Goal: Task Accomplishment & Management: Complete application form

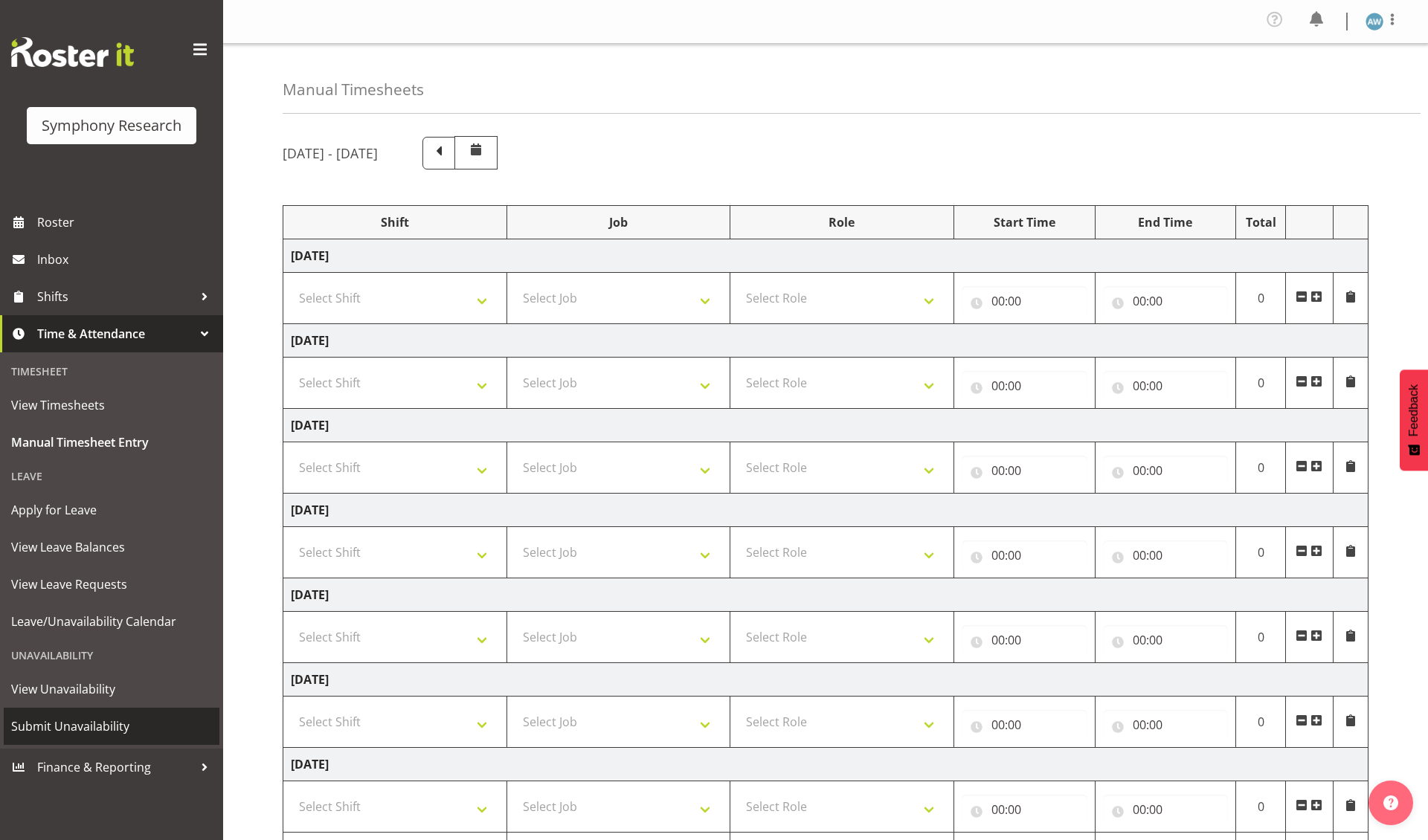
click at [103, 716] on span "Submit Unavailability" at bounding box center [112, 727] width 201 height 23
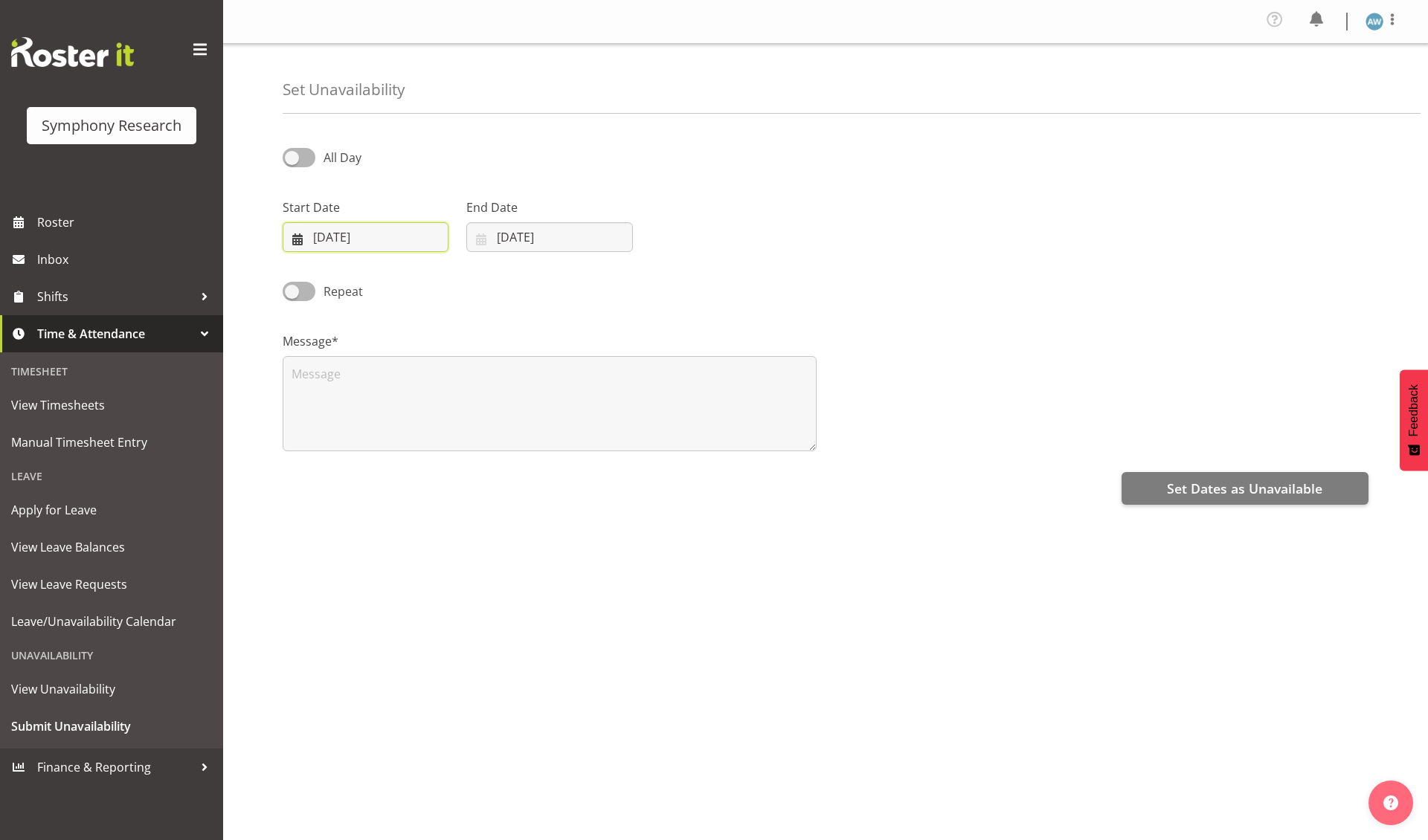
click at [382, 236] on input "03/09/2025" at bounding box center [366, 237] width 166 height 29
click at [342, 382] on span "8" at bounding box center [342, 387] width 6 height 14
type input "08/09/2025"
click at [537, 239] on input "03/09/2025" at bounding box center [549, 237] width 166 height 29
click at [525, 384] on span "8" at bounding box center [526, 387] width 6 height 14
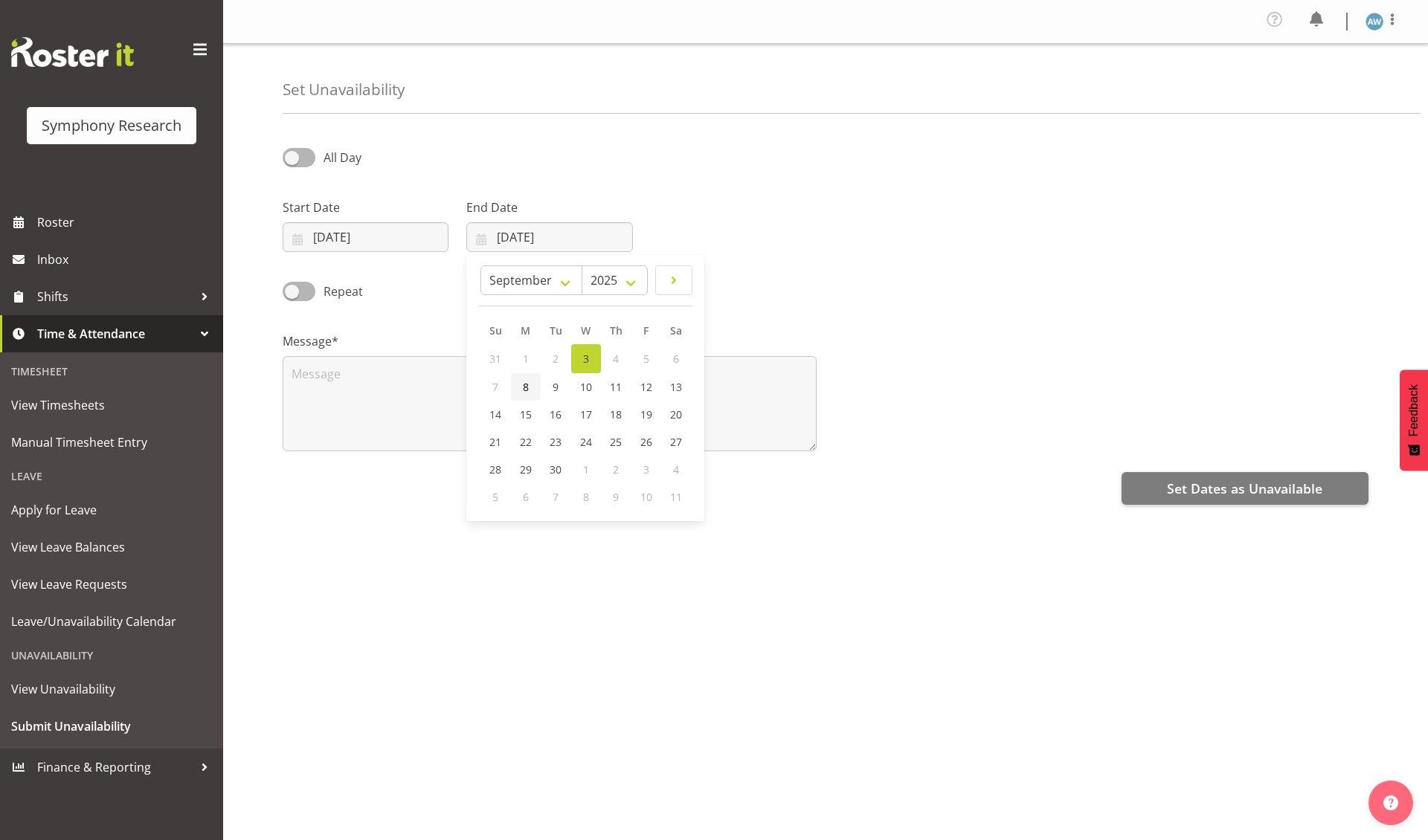
type input "08/09/2025"
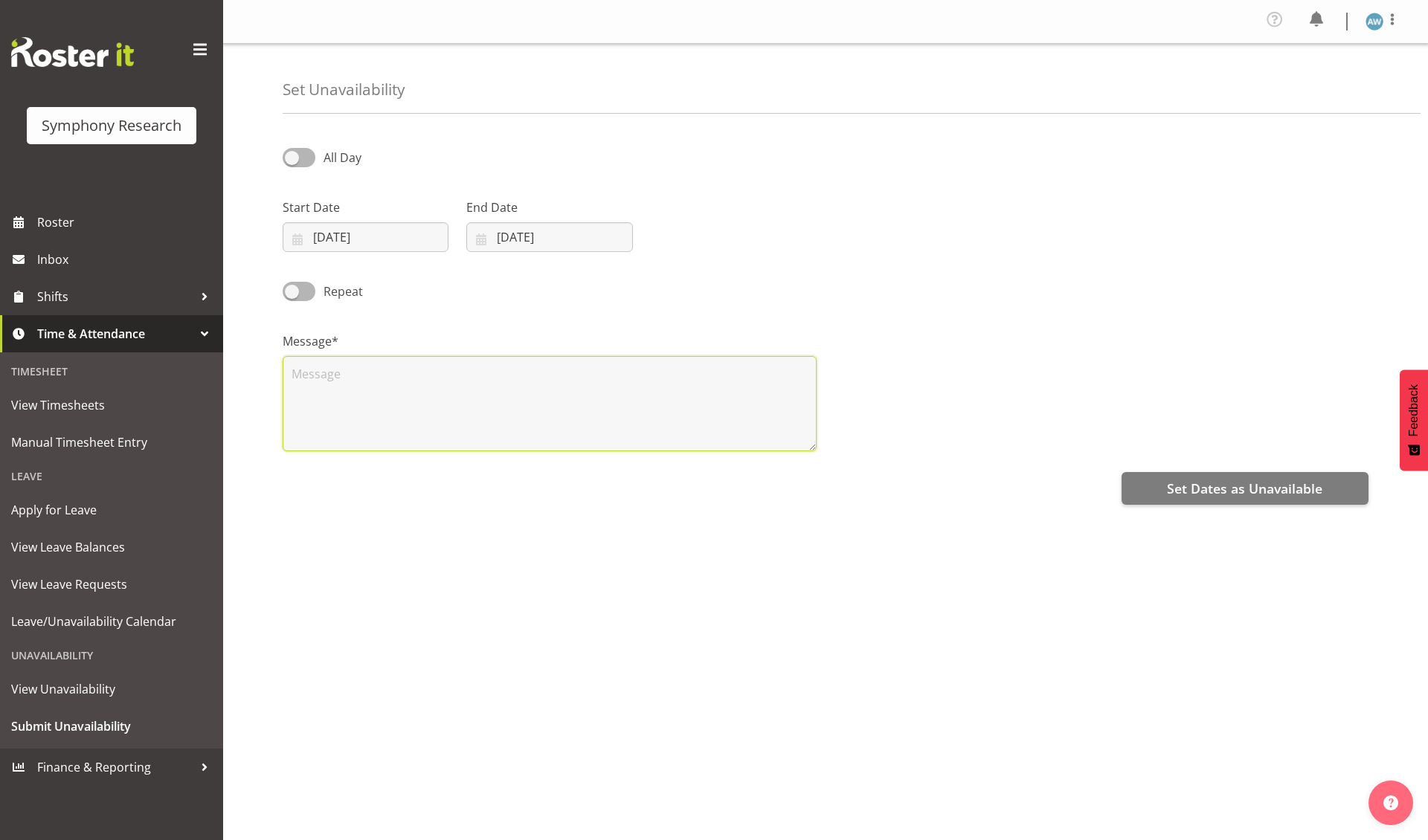
click at [435, 411] on textarea at bounding box center [550, 403] width 534 height 95
type textarea "x"
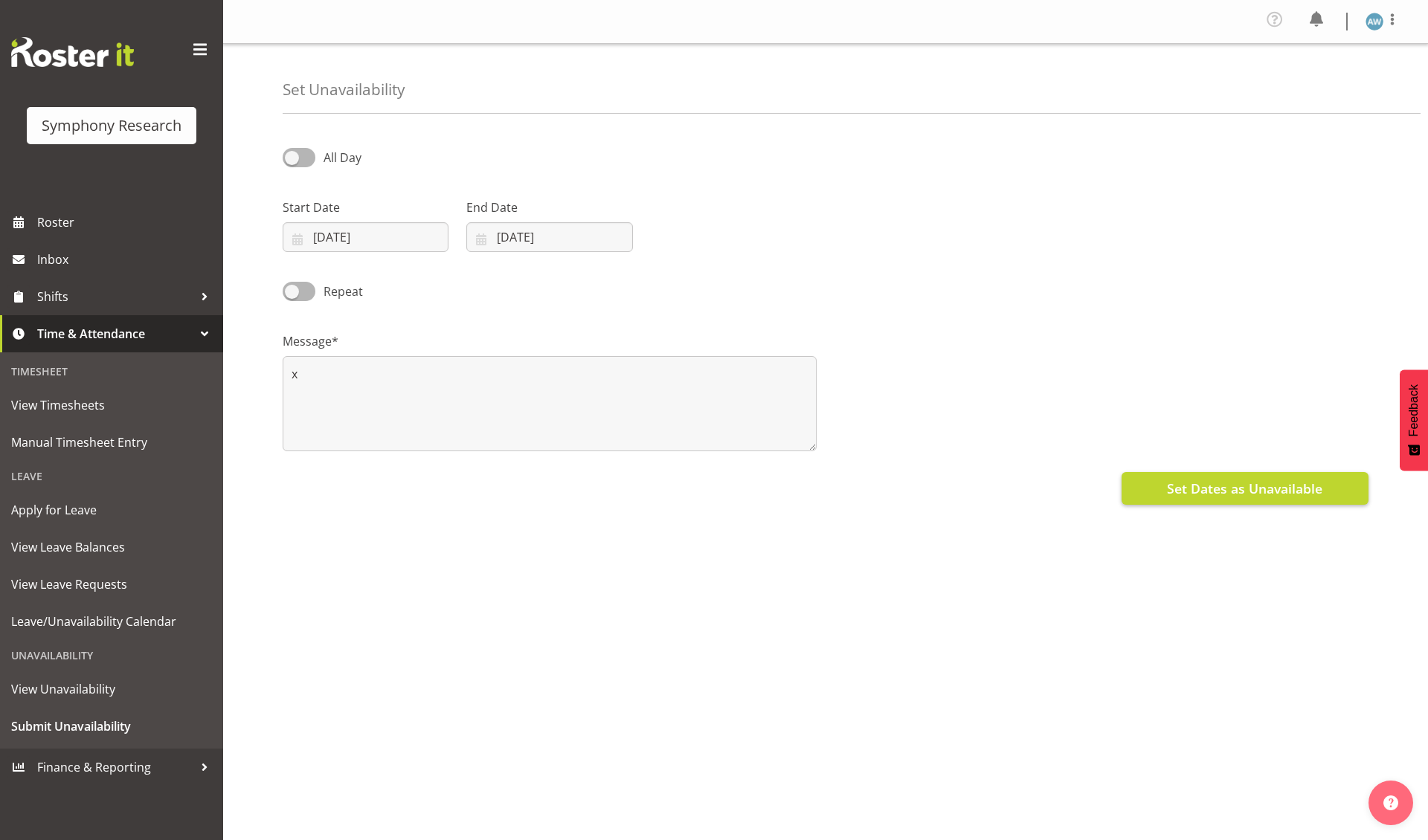
click at [1158, 486] on button "Set Dates as Unavailable" at bounding box center [1245, 488] width 247 height 32
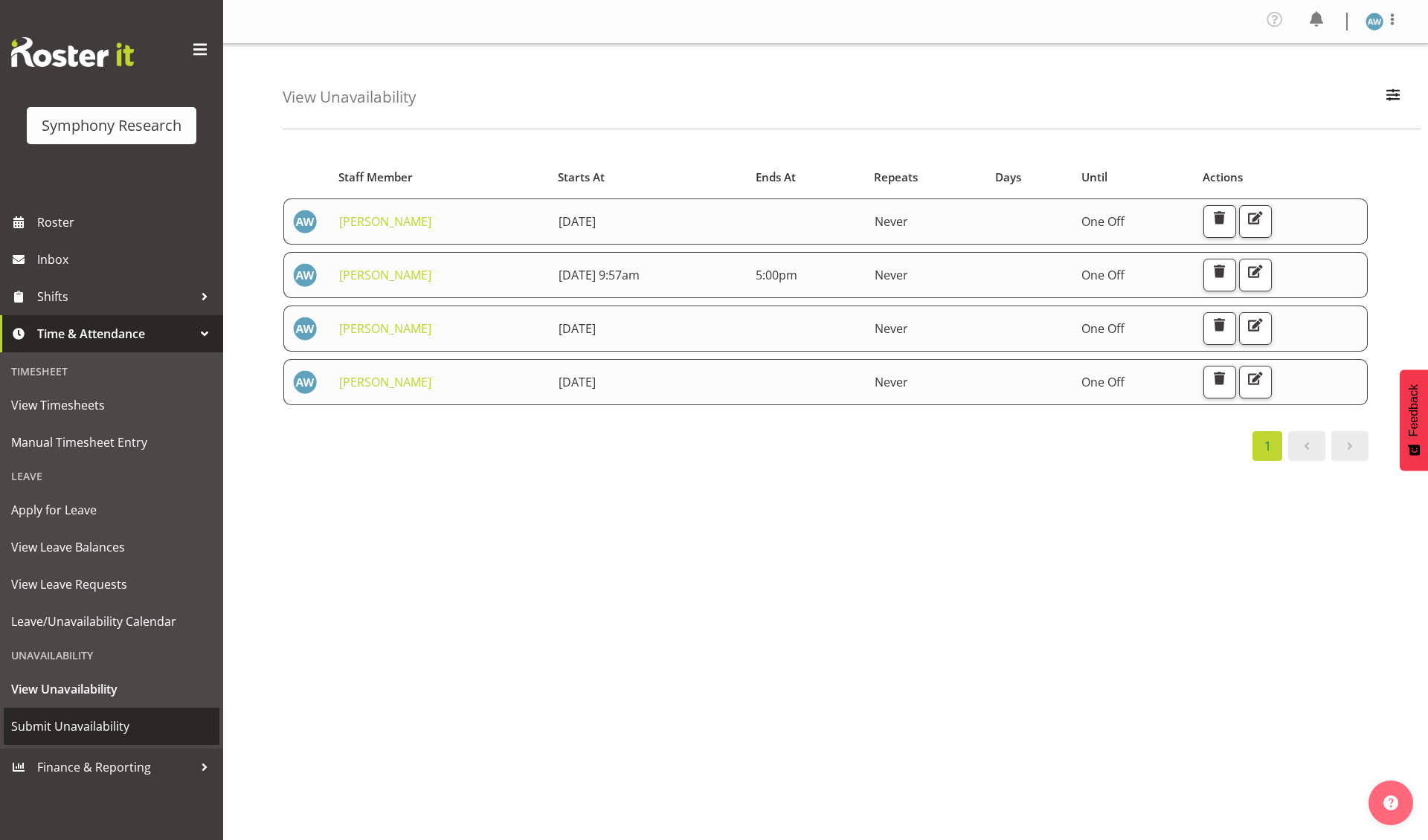
click at [66, 720] on span "Submit Unavailability" at bounding box center [112, 727] width 201 height 23
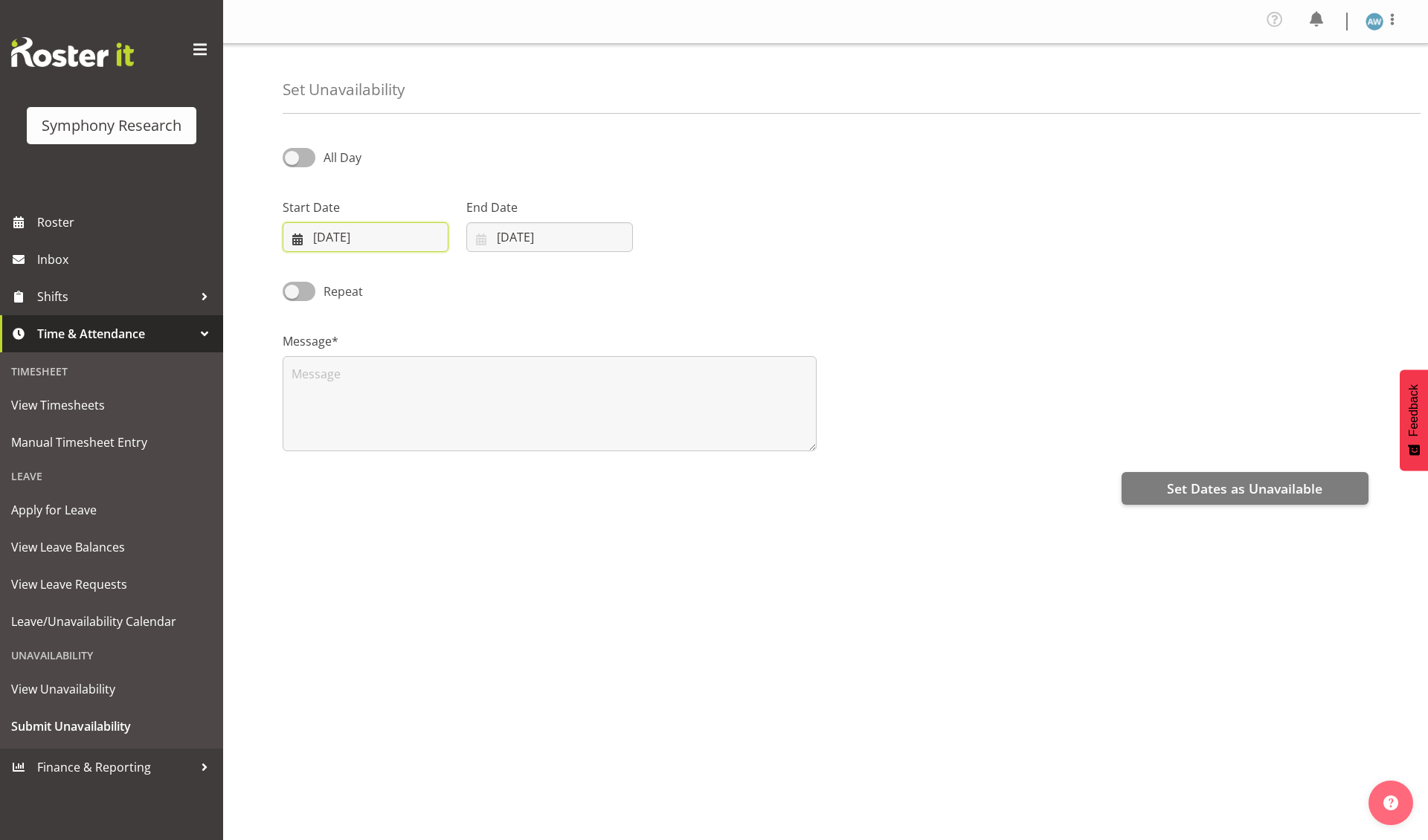
click at [355, 241] on input "03/09/2025" at bounding box center [366, 237] width 166 height 29
click at [370, 384] on span "9" at bounding box center [372, 387] width 6 height 14
type input "09/09/2025"
click at [527, 235] on input "03/09/2025" at bounding box center [549, 237] width 166 height 29
click at [555, 388] on span "9" at bounding box center [556, 387] width 6 height 14
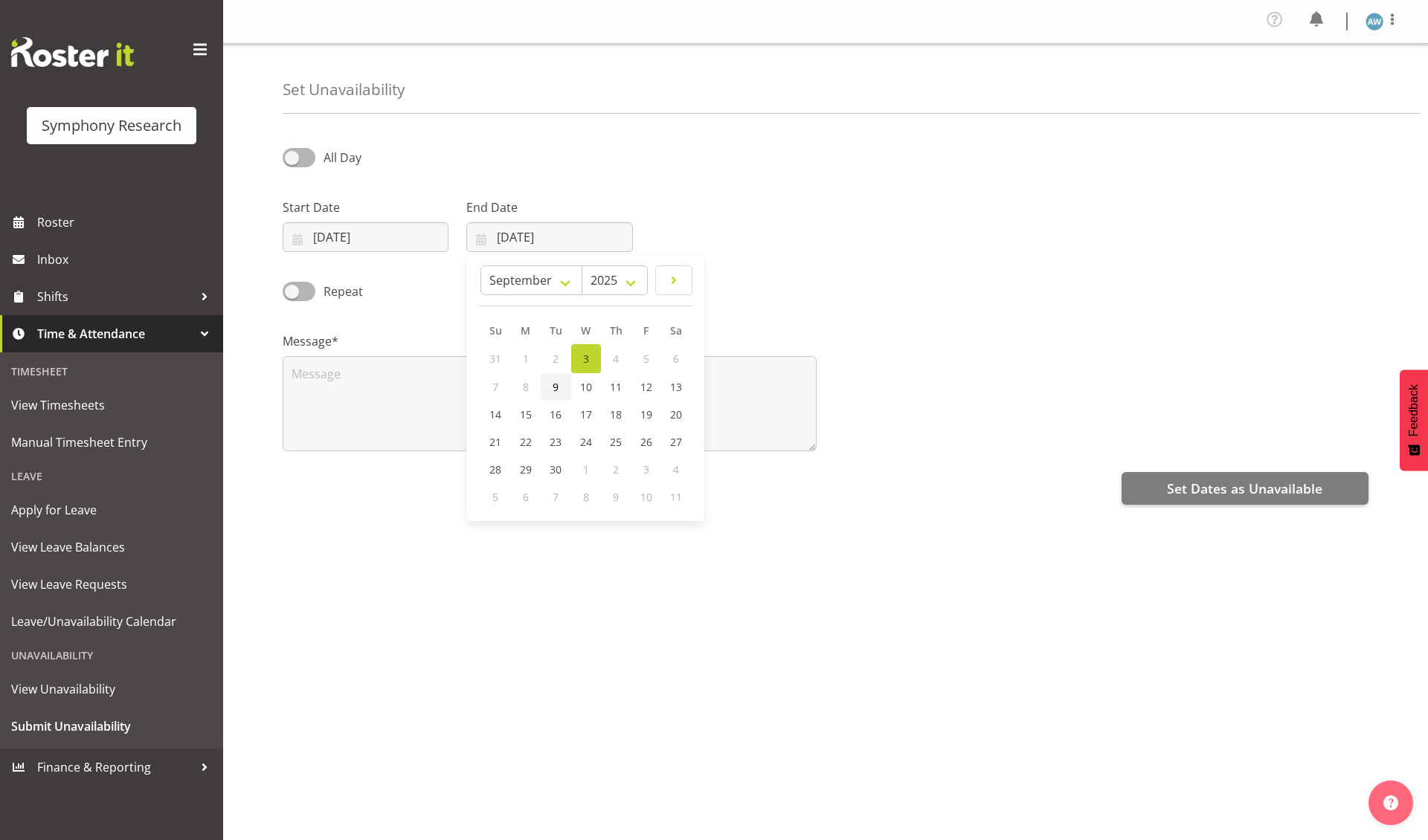
type input "09/09/2025"
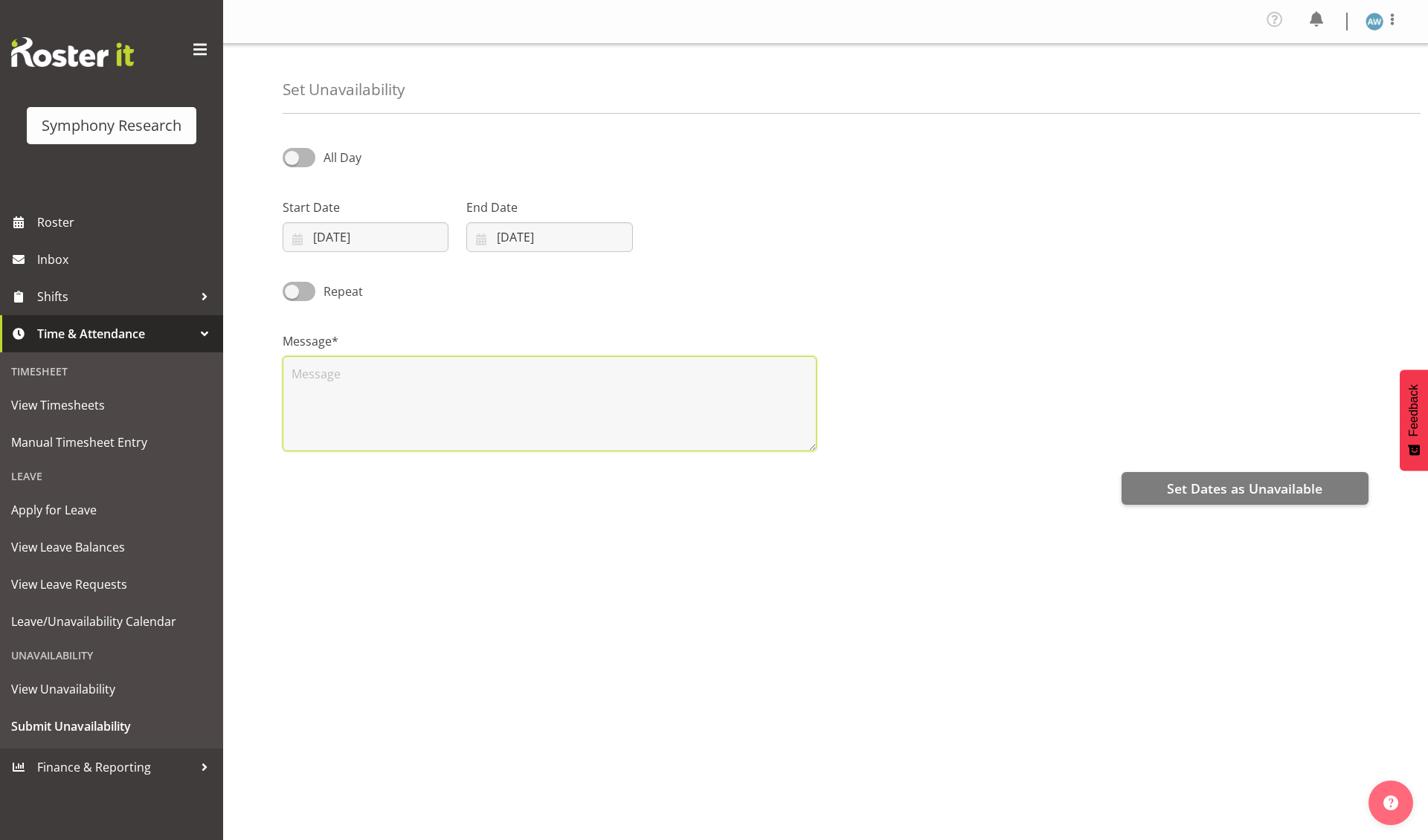
click at [453, 413] on textarea at bounding box center [550, 403] width 534 height 95
type textarea "x"
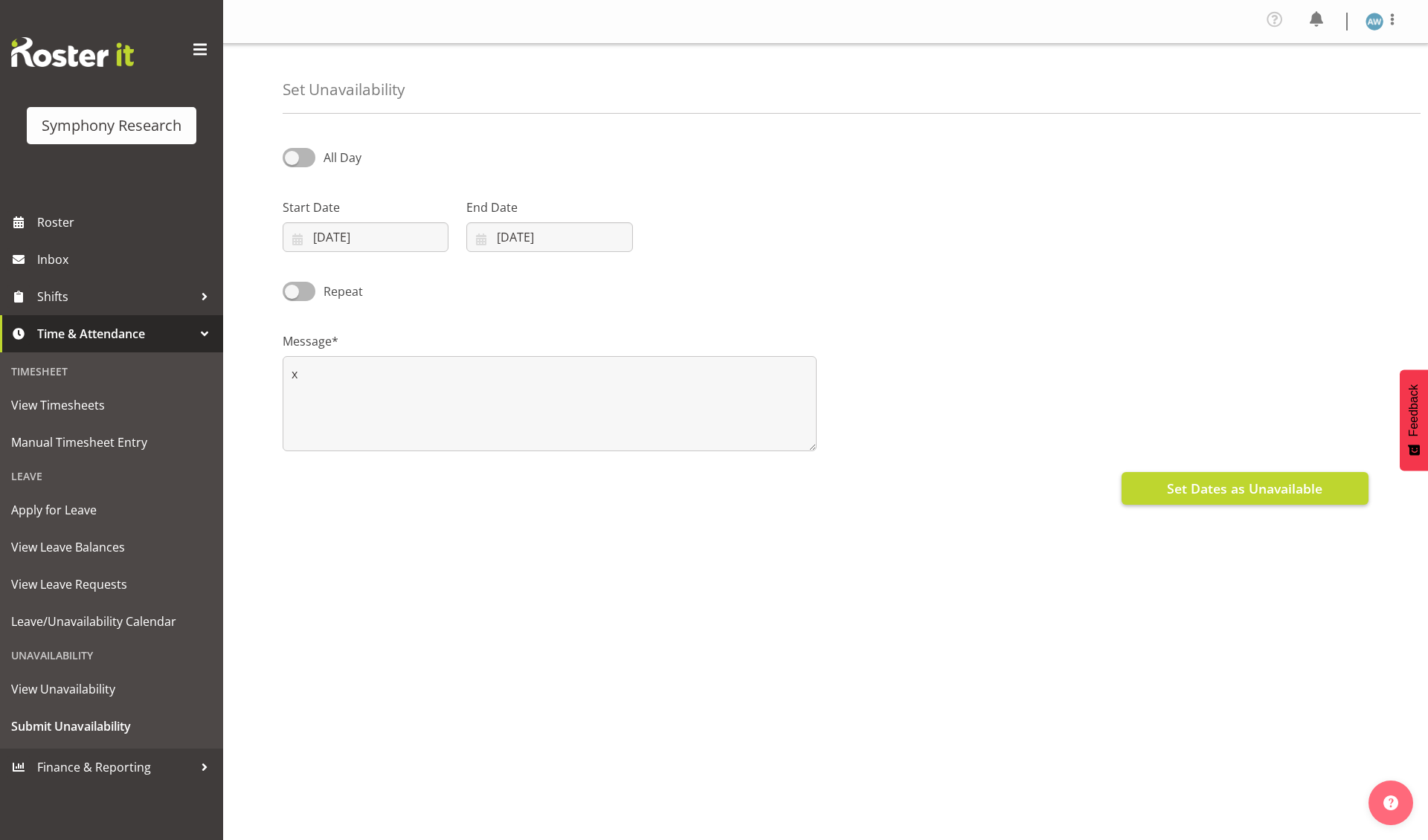
click at [1190, 485] on span "Set Dates as Unavailable" at bounding box center [1245, 489] width 155 height 20
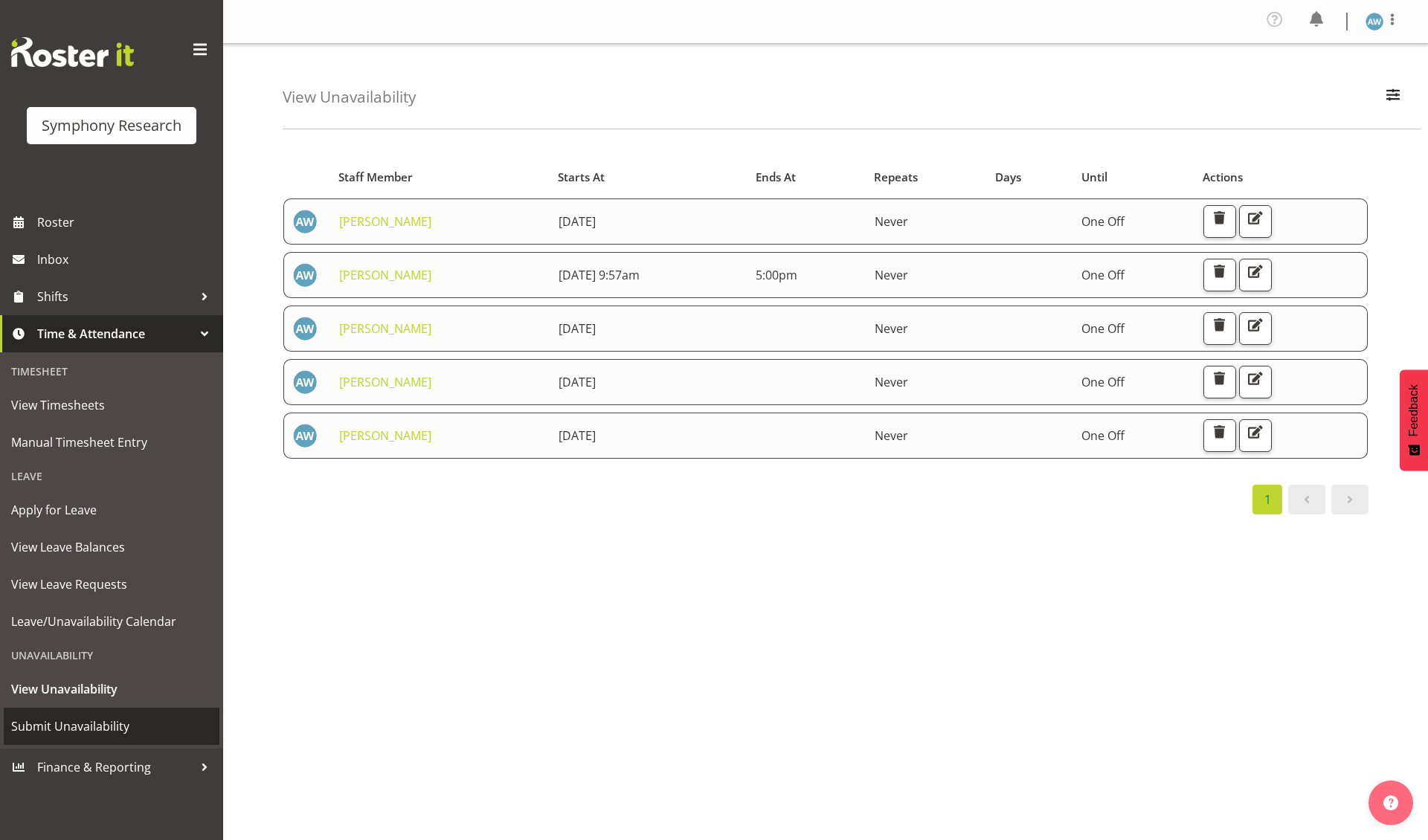
click at [92, 719] on span "Submit Unavailability" at bounding box center [112, 727] width 201 height 23
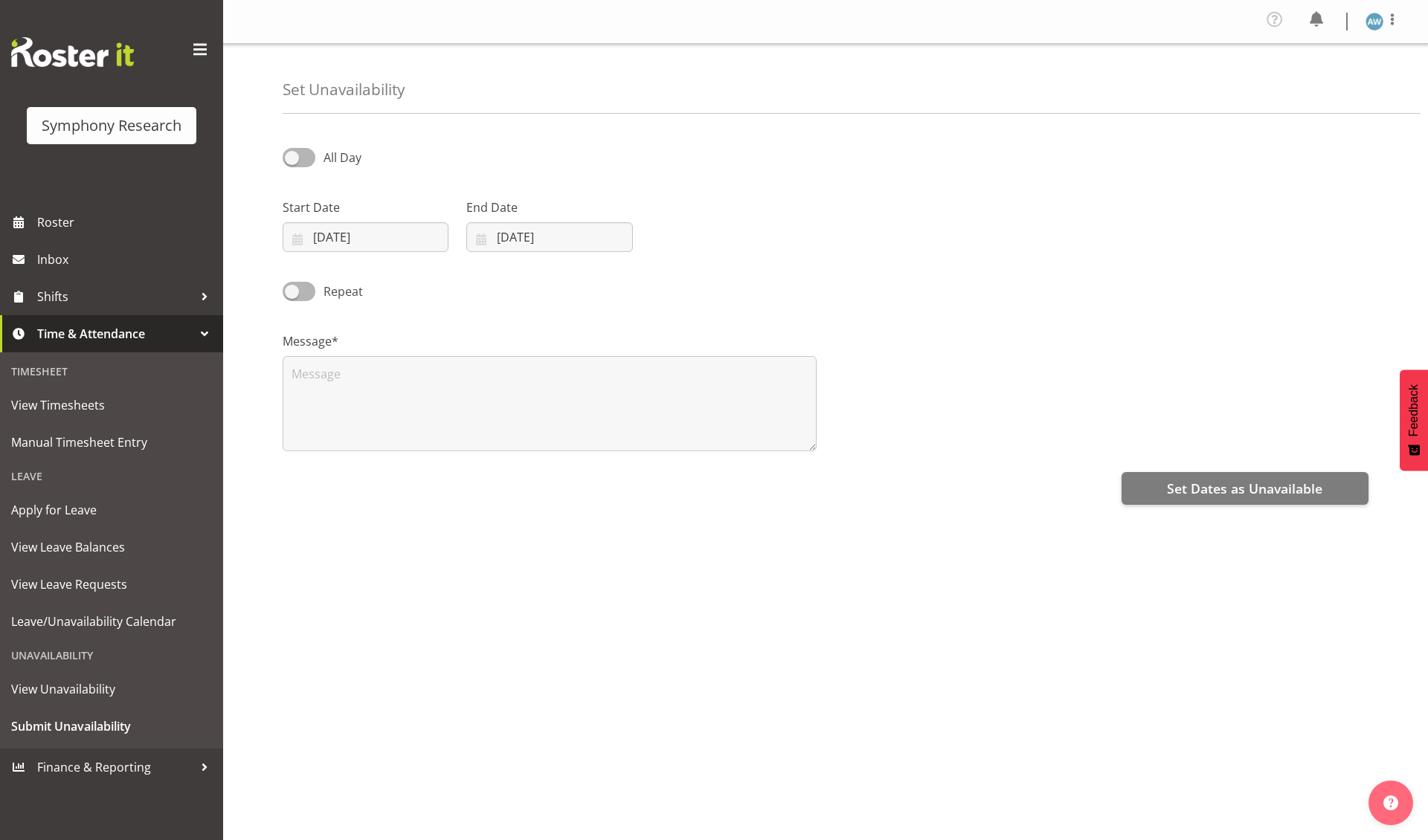
select select "8"
select select "2025"
click at [352, 242] on input "[DATE]" at bounding box center [366, 237] width 166 height 29
click at [401, 384] on span "10" at bounding box center [403, 387] width 12 height 14
type input "10/09/2025"
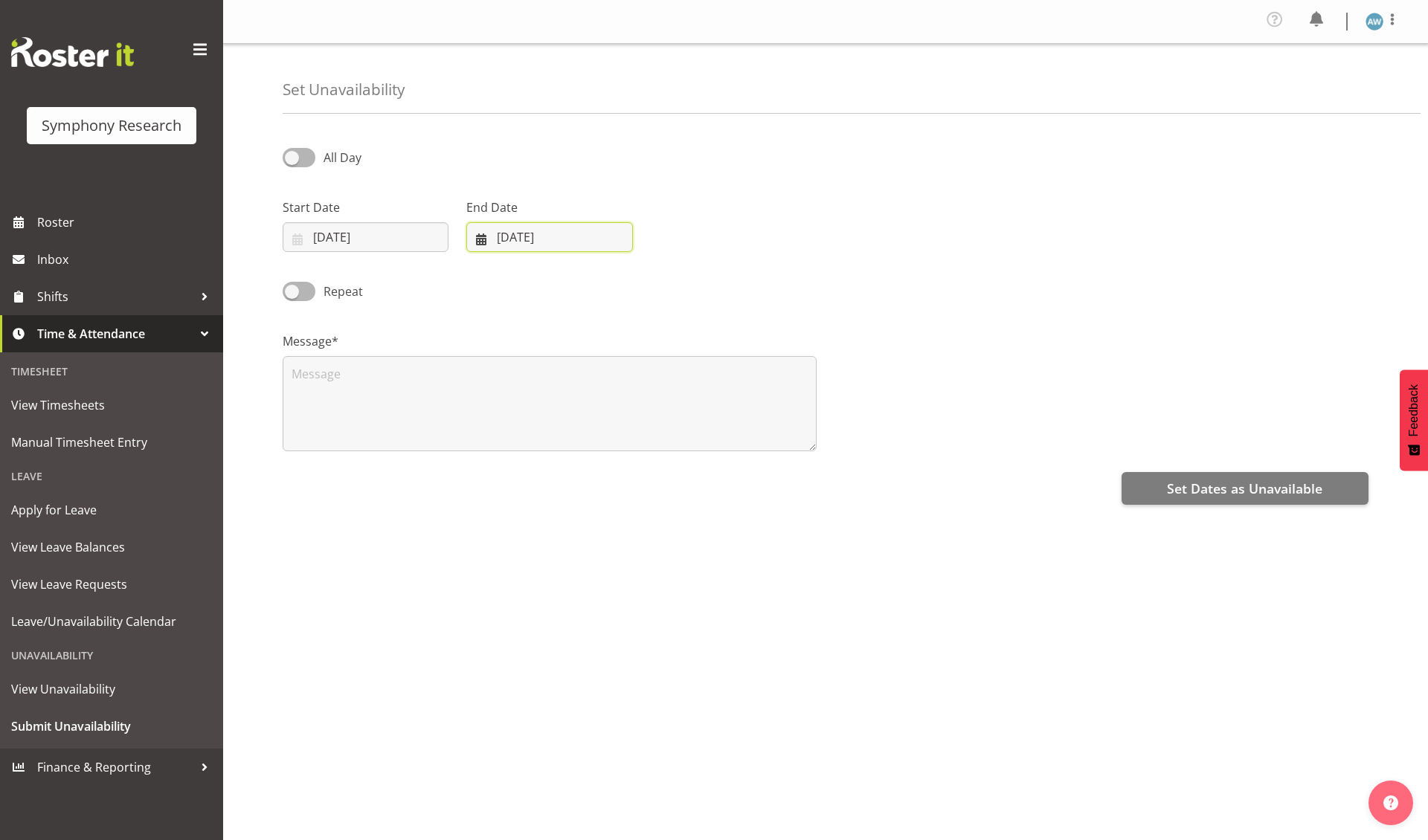
click at [521, 237] on input "[DATE]" at bounding box center [549, 237] width 166 height 29
click at [588, 388] on span "10" at bounding box center [586, 387] width 12 height 14
type input "10/09/2025"
click at [294, 158] on span at bounding box center [299, 157] width 32 height 19
click at [293, 158] on input "All Day" at bounding box center [287, 157] width 10 height 10
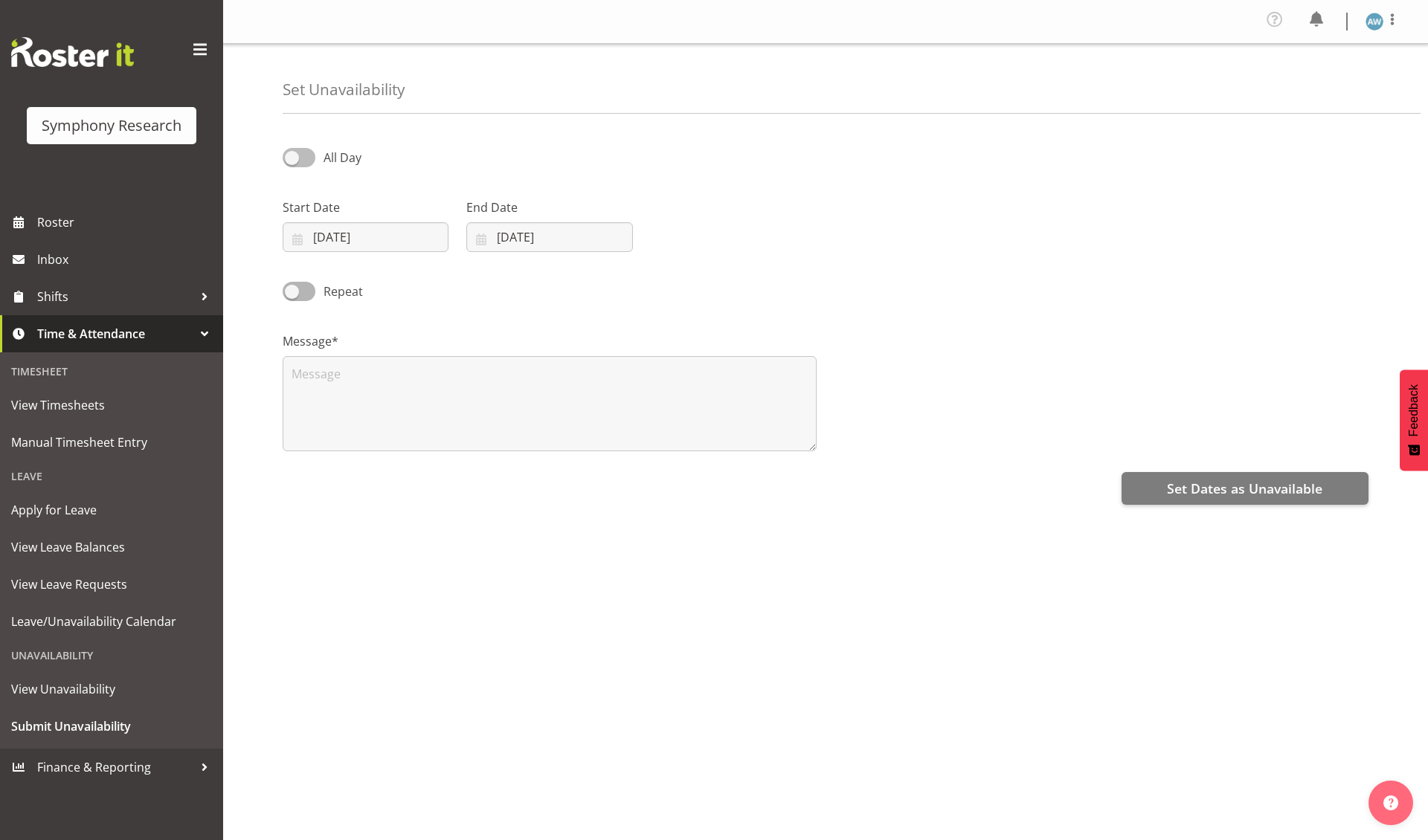
checkbox input "true"
select select "21"
select select "7"
click at [694, 237] on input "21:07" at bounding box center [734, 237] width 166 height 29
select select "9"
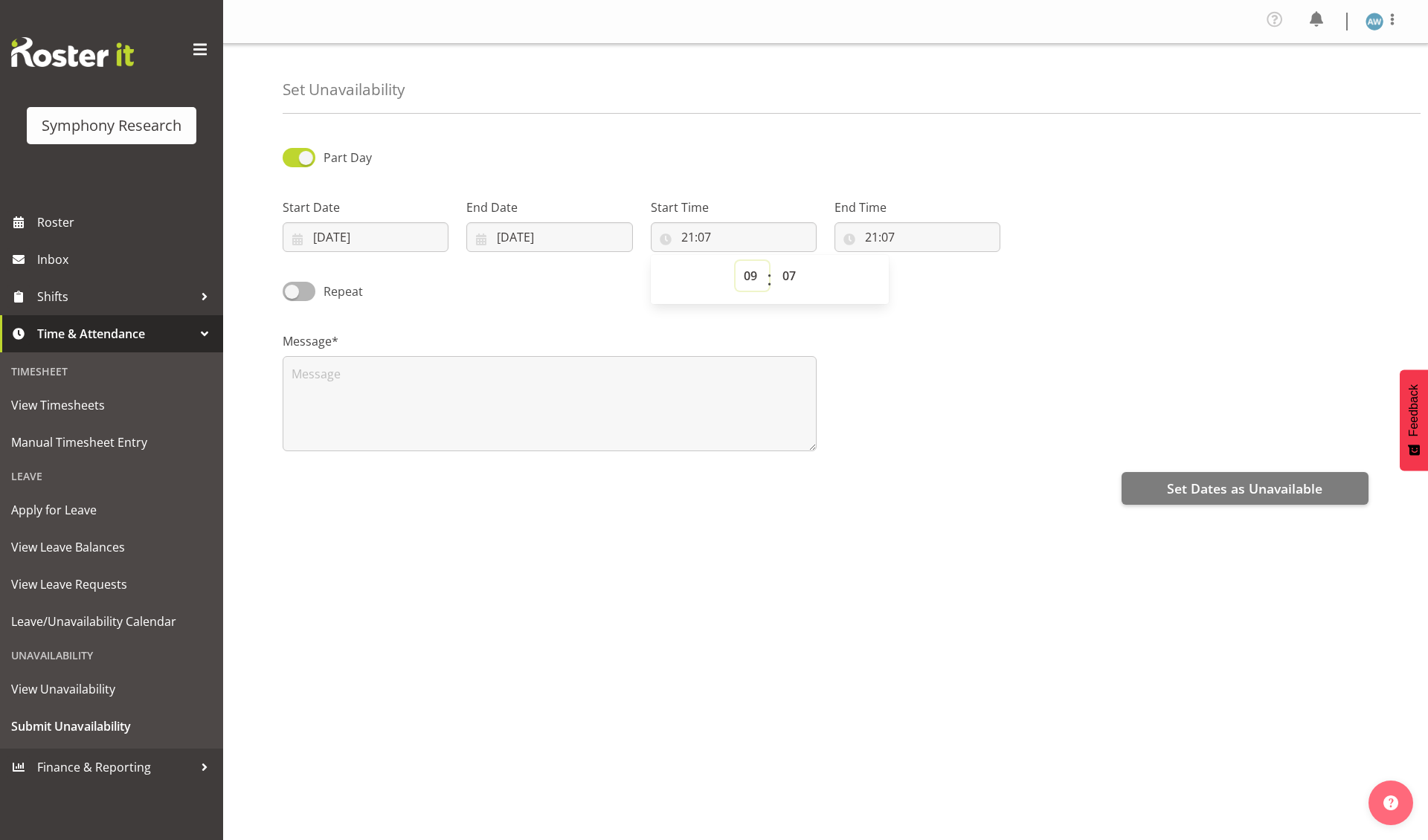
type input "09:07"
select select "0"
type input "09:00"
click at [875, 239] on input "21:07" at bounding box center [917, 237] width 166 height 29
select select "16"
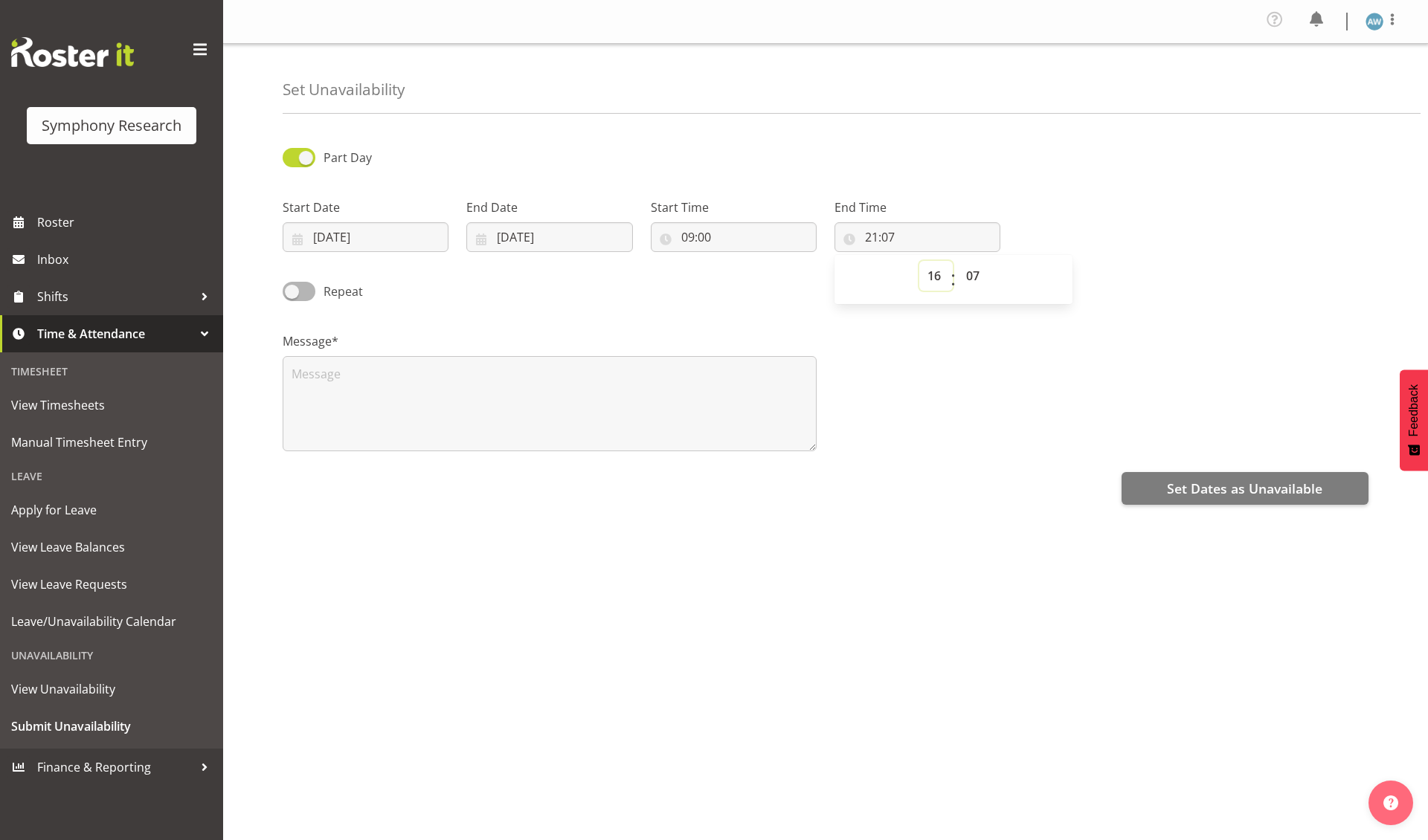
type input "16:07"
select select "30"
type input "16:30"
click at [450, 415] on textarea at bounding box center [550, 403] width 534 height 95
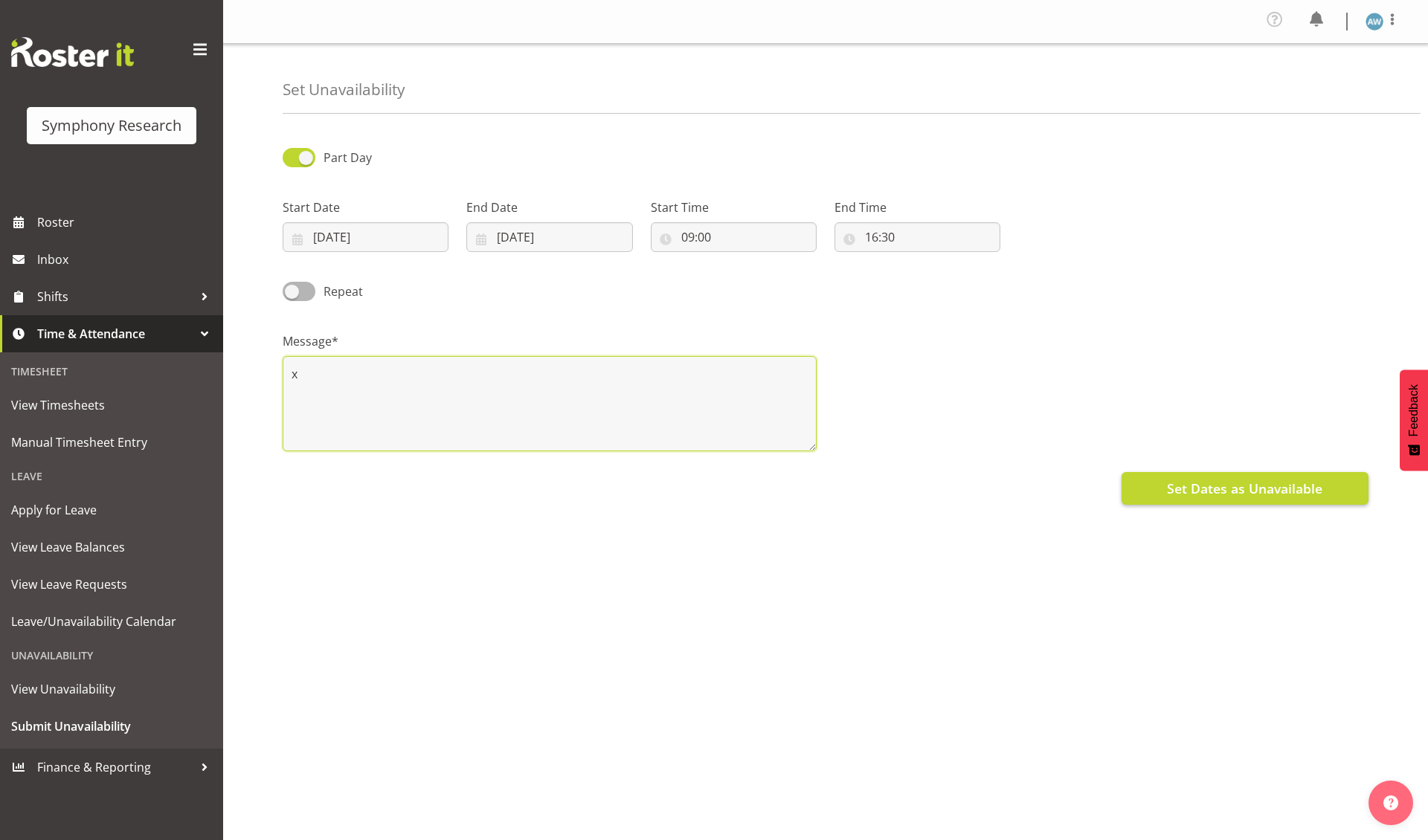
type textarea "x"
click at [1173, 483] on span "Set Dates as Unavailable" at bounding box center [1245, 489] width 155 height 20
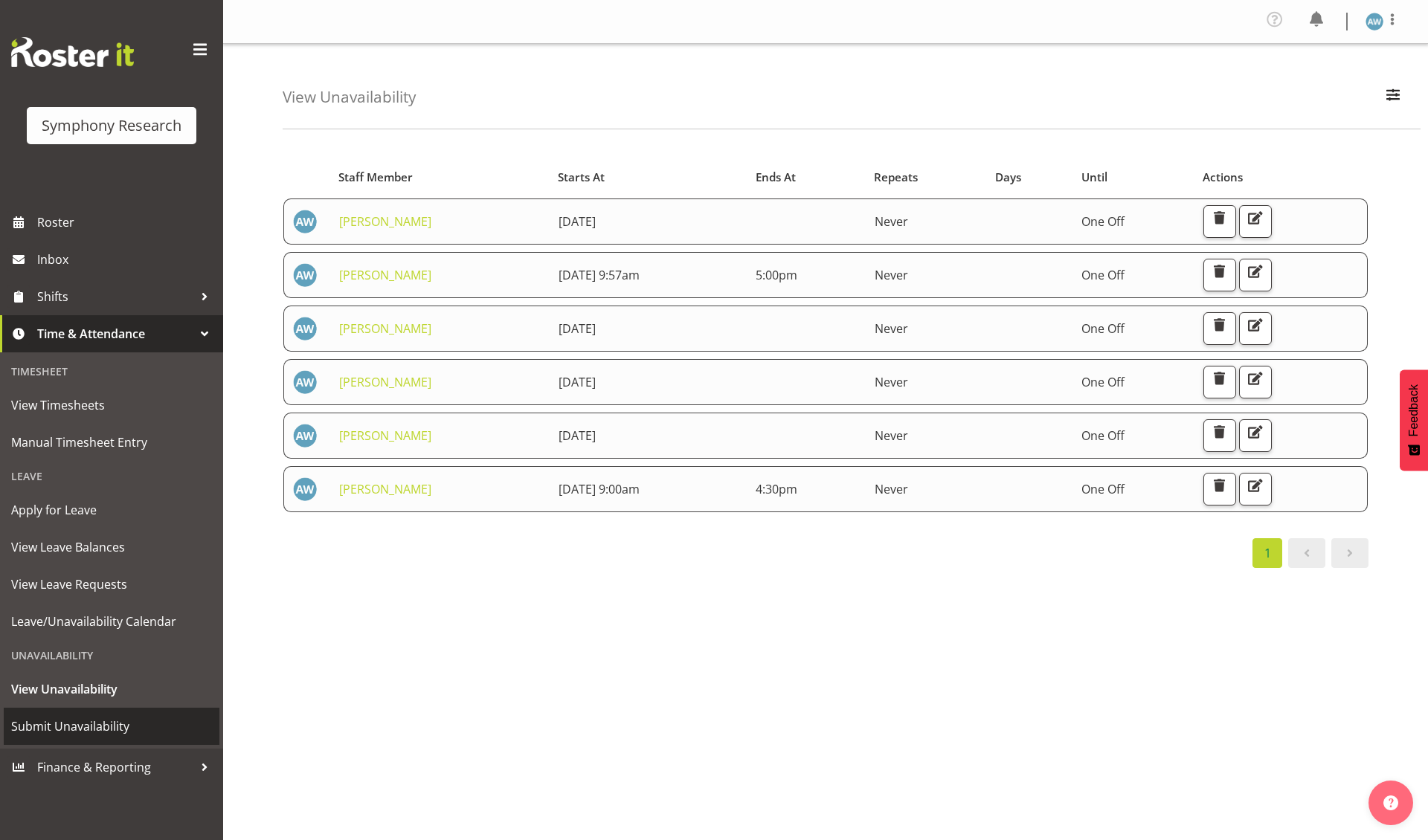
click at [103, 716] on span "Submit Unavailability" at bounding box center [112, 727] width 201 height 23
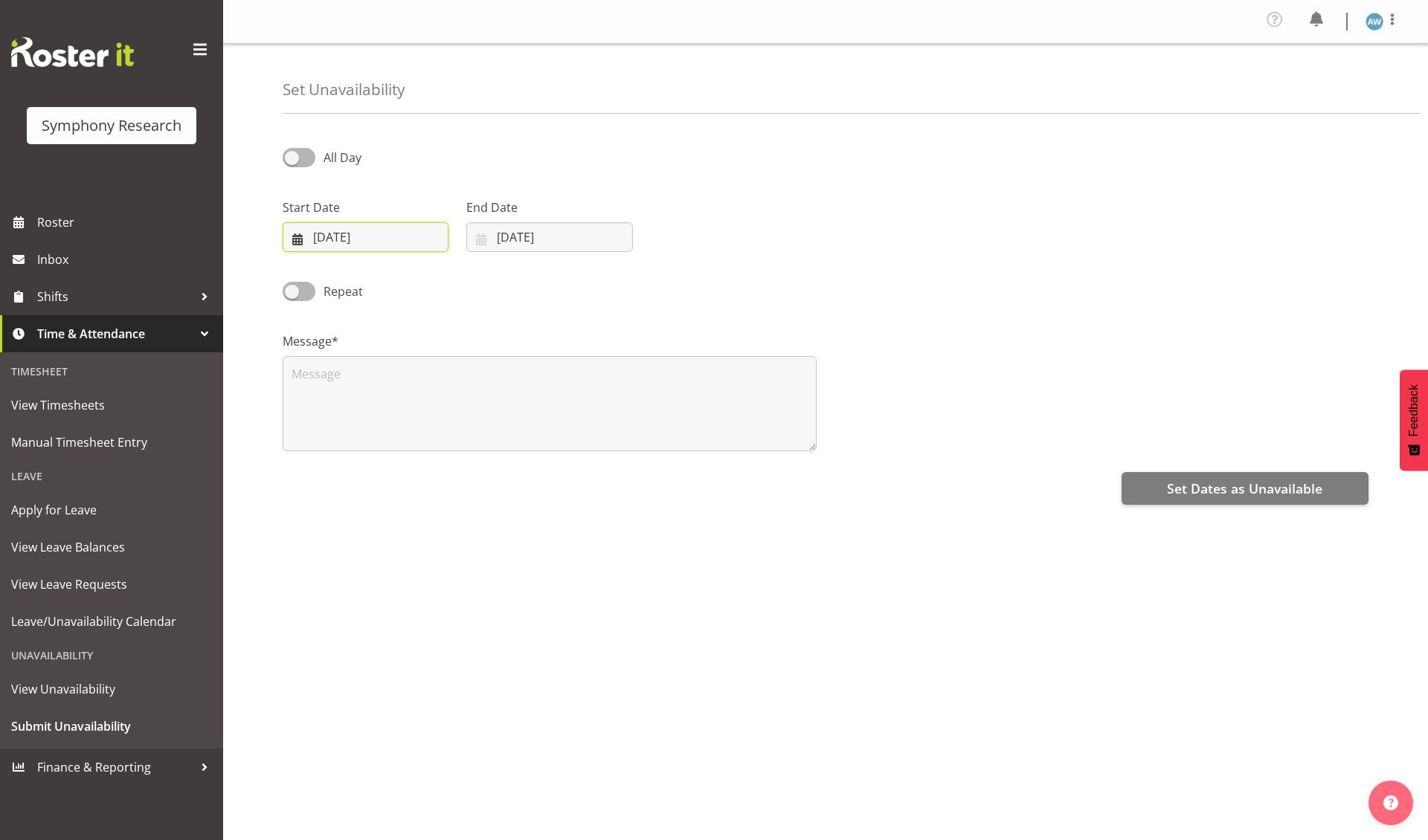
click at [387, 236] on input "[DATE]" at bounding box center [366, 237] width 166 height 29
click at [435, 385] on span "11" at bounding box center [432, 387] width 12 height 14
type input "11/09/2025"
click at [548, 239] on input "[DATE]" at bounding box center [549, 237] width 166 height 29
click at [614, 384] on span "11" at bounding box center [616, 387] width 12 height 14
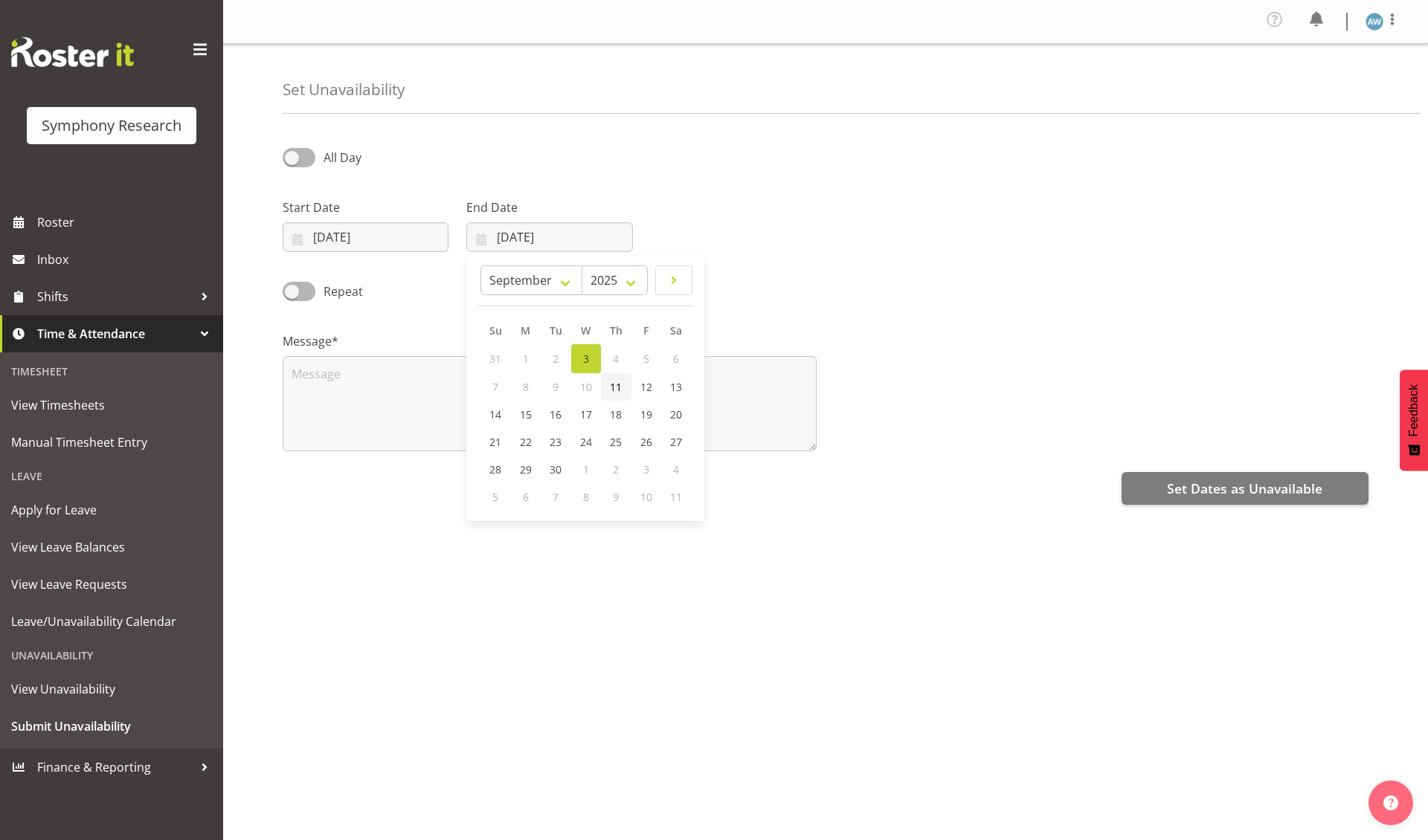
type input "11/09/2025"
click at [292, 155] on span at bounding box center [299, 157] width 32 height 19
click at [292, 155] on input "All Day" at bounding box center [287, 157] width 10 height 10
checkbox input "true"
select select "21"
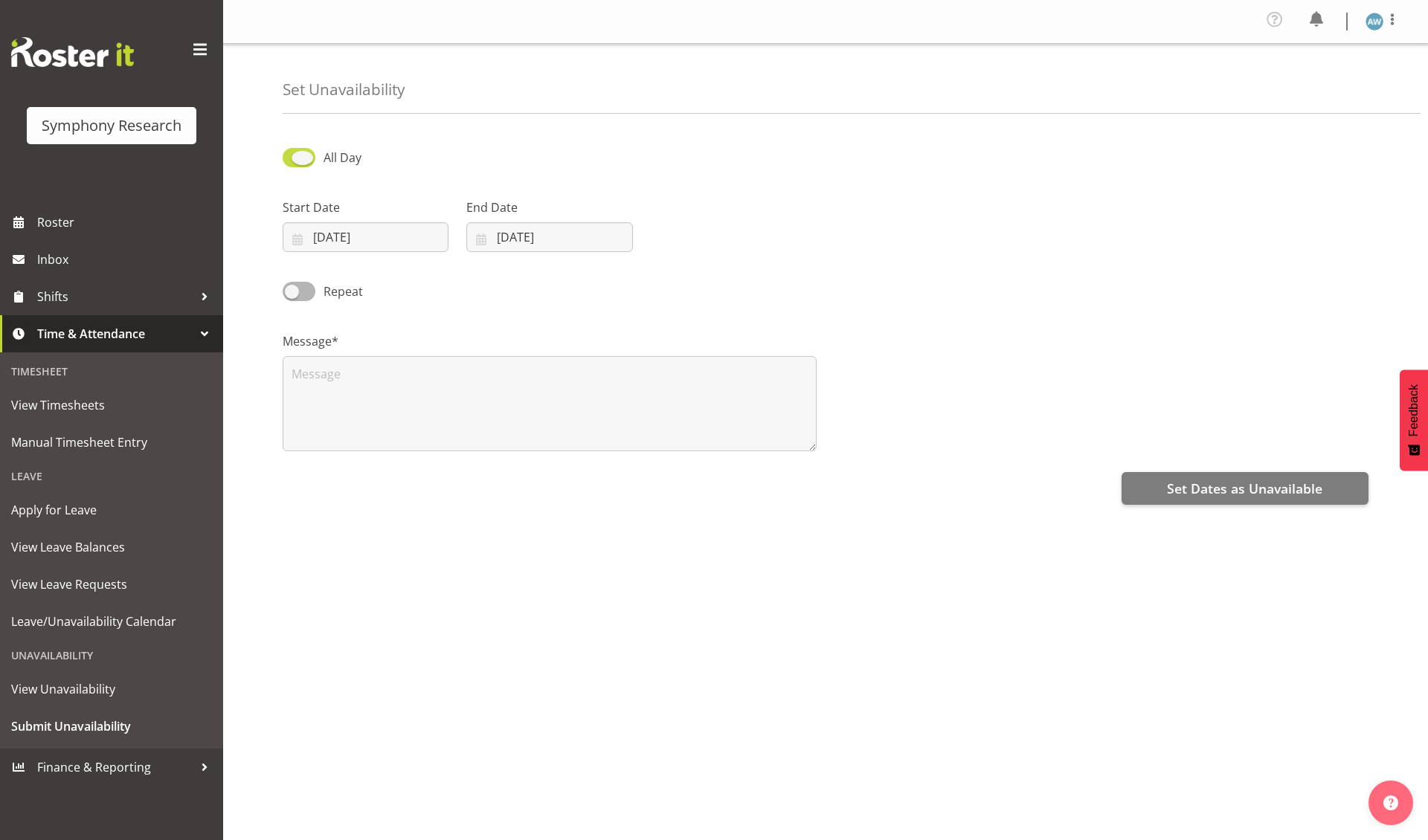
select select "8"
click at [700, 239] on input "21:08" at bounding box center [734, 237] width 166 height 29
select select "9"
type input "09:08"
click at [876, 241] on input "21:08" at bounding box center [917, 237] width 166 height 29
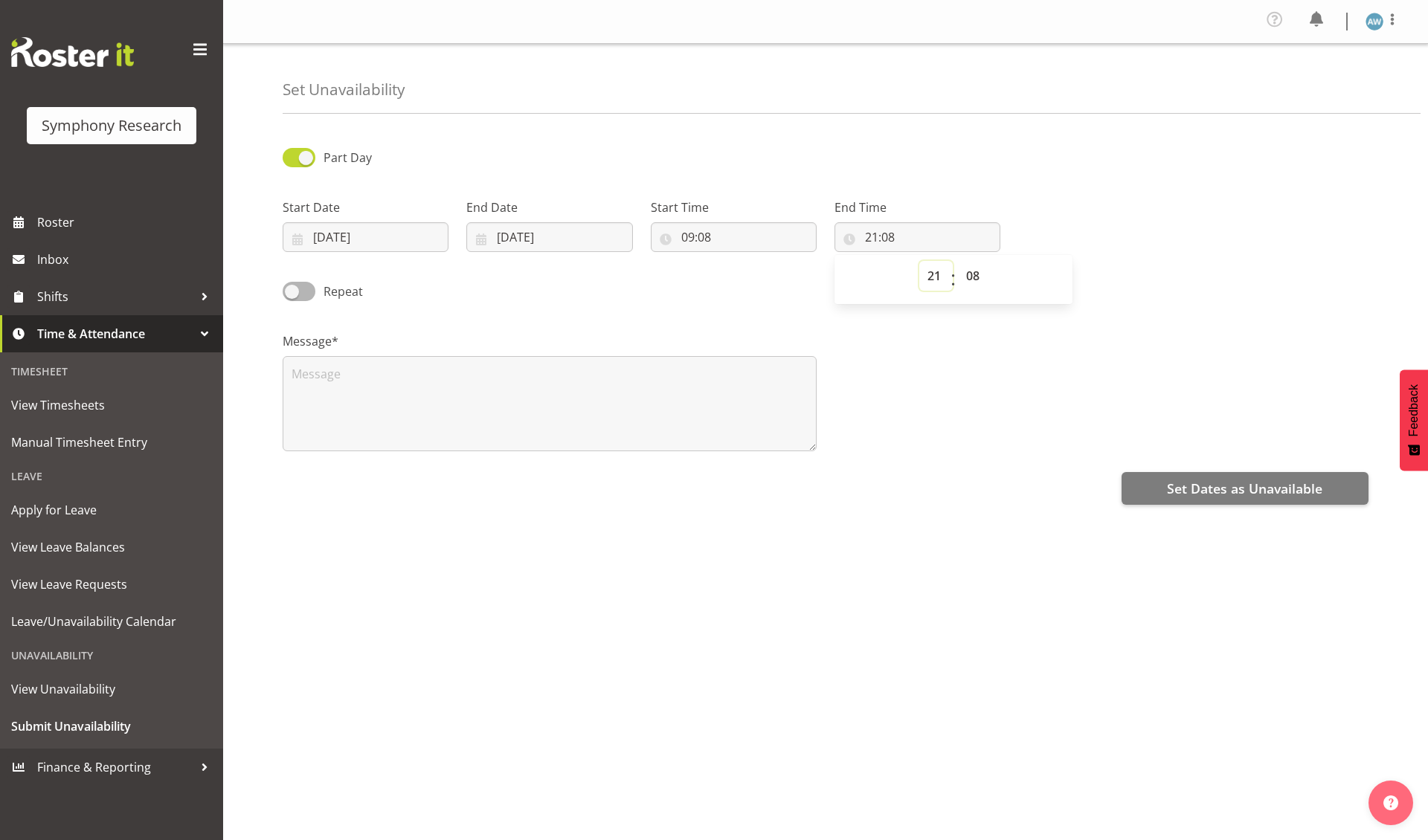
select select "16"
type input "16:08"
select select "30"
type input "16:30"
click at [400, 391] on textarea at bounding box center [550, 403] width 534 height 95
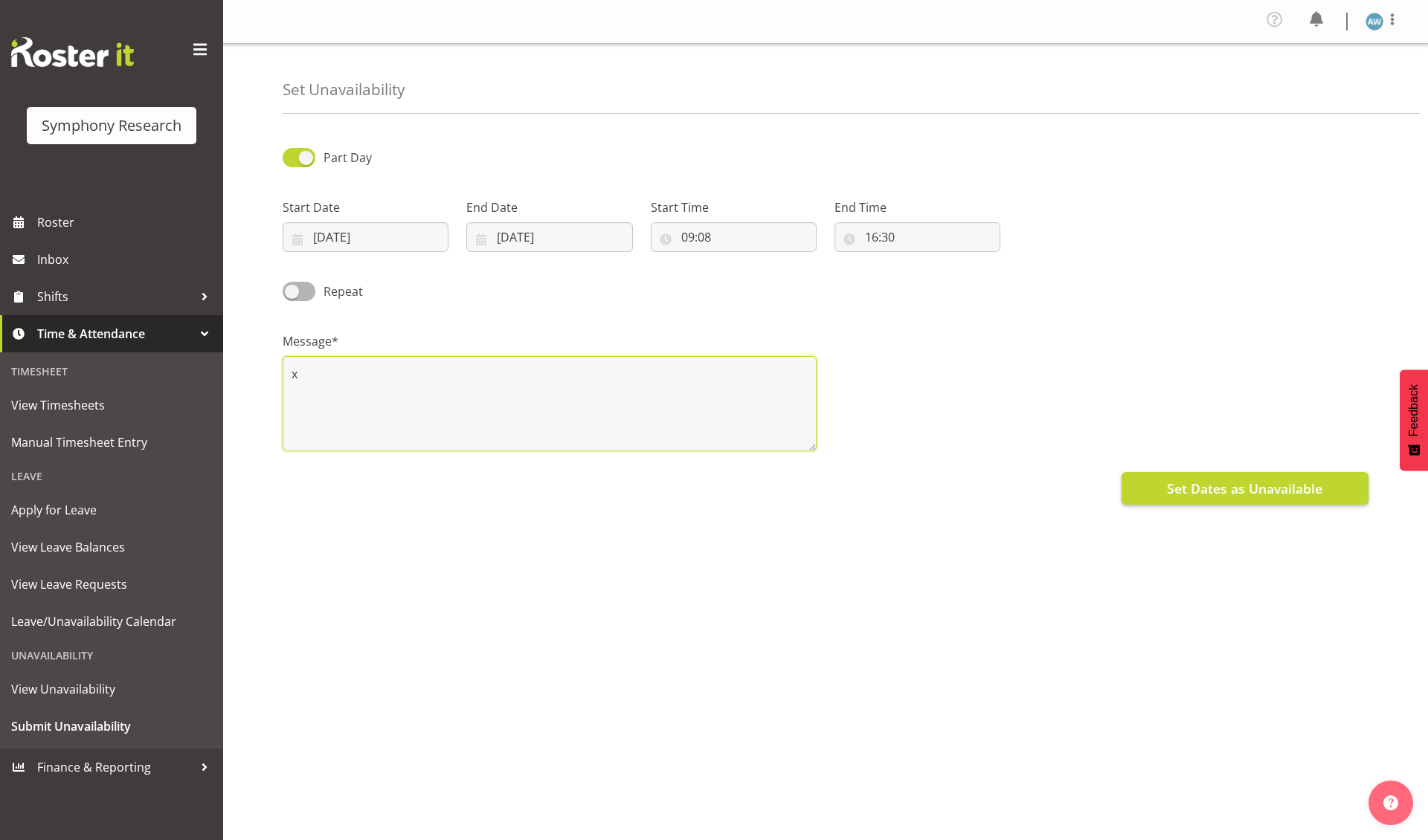
type textarea "x"
click at [1208, 483] on span "Set Dates as Unavailable" at bounding box center [1245, 489] width 155 height 20
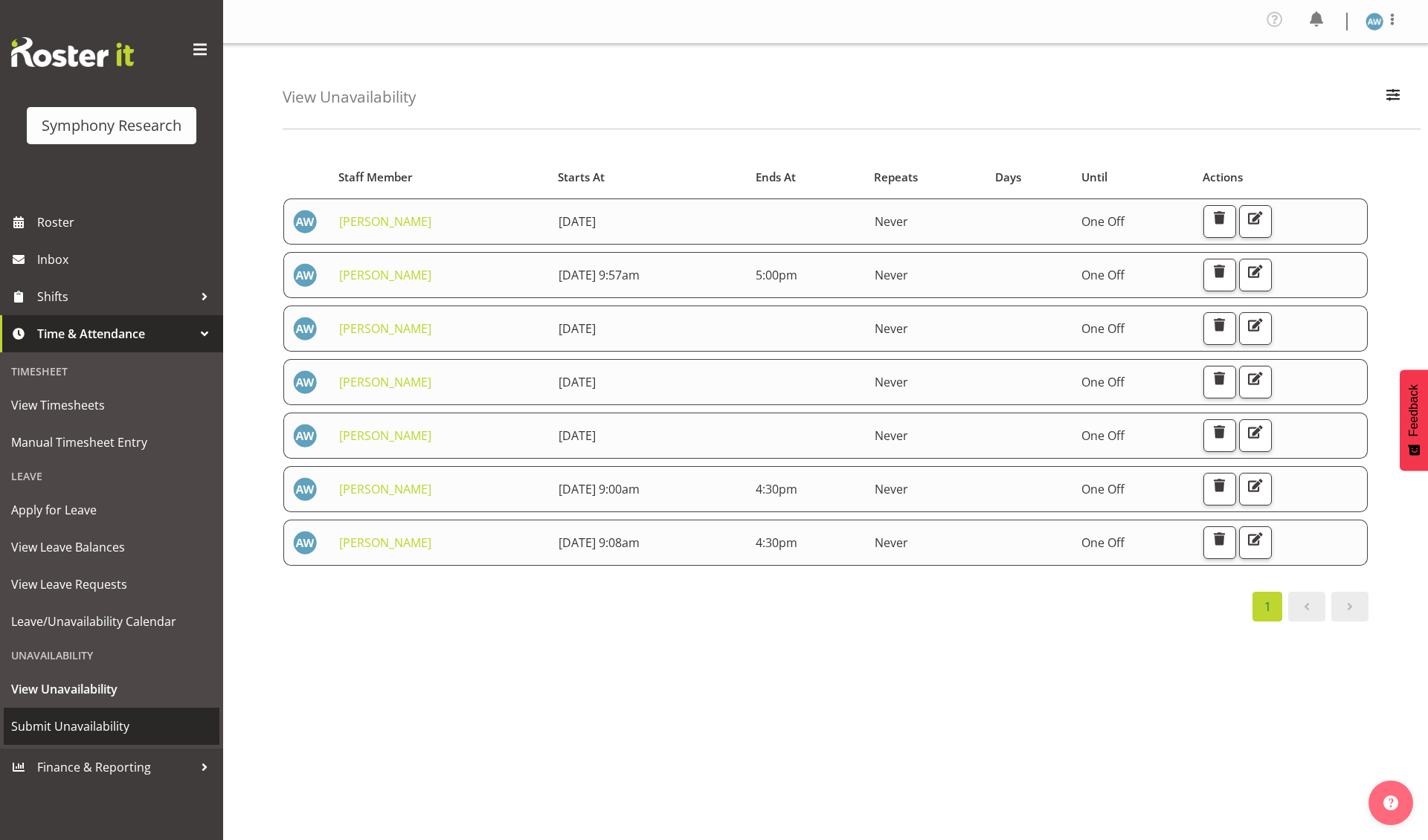
click at [89, 721] on span "Submit Unavailability" at bounding box center [112, 727] width 201 height 23
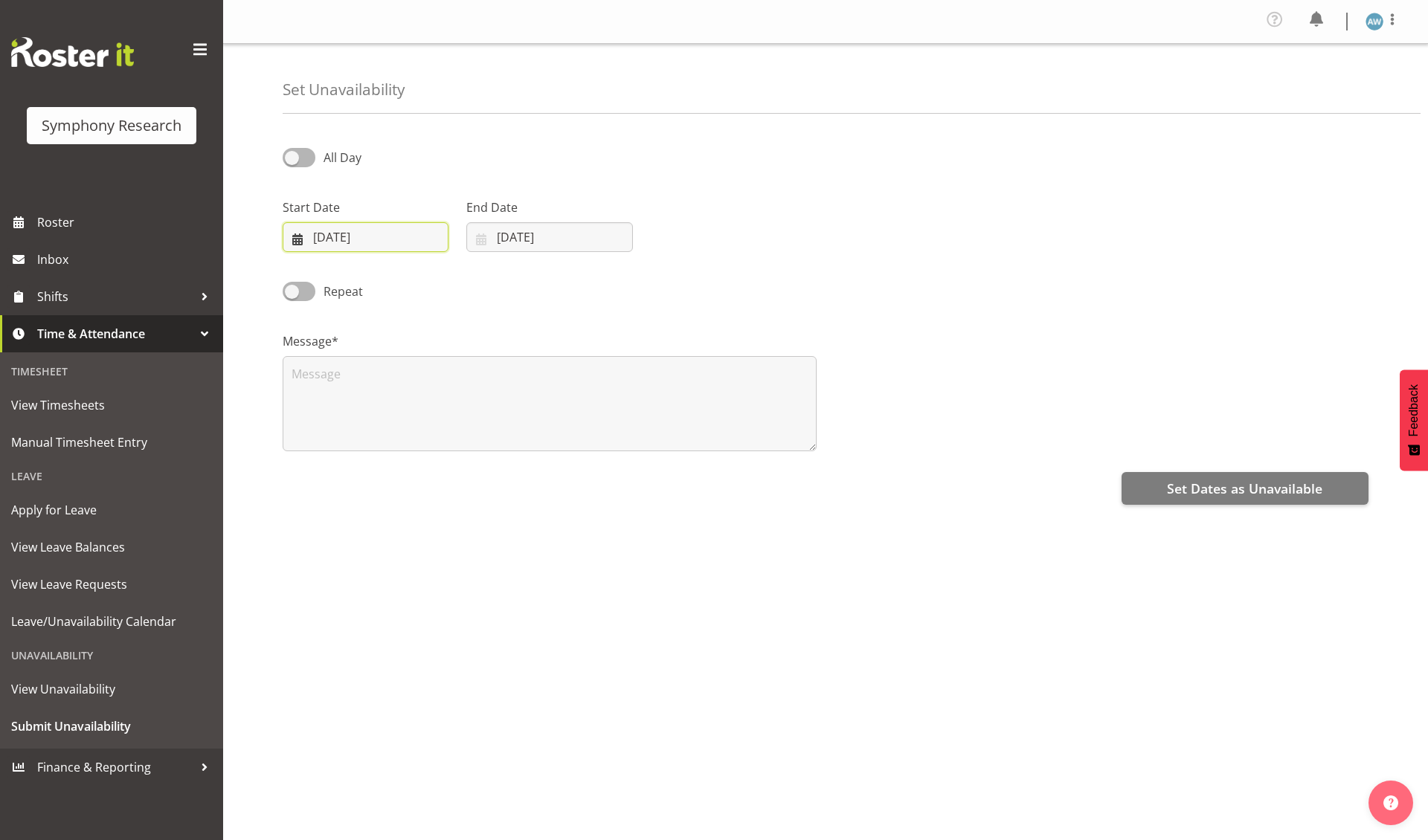
click at [373, 234] on input "[DATE]" at bounding box center [366, 237] width 166 height 29
click at [462, 385] on span "12" at bounding box center [462, 387] width 12 height 14
type input "12/09/2025"
click at [536, 234] on input "03/09/2025" at bounding box center [549, 237] width 166 height 29
click at [646, 385] on span "12" at bounding box center [646, 387] width 12 height 14
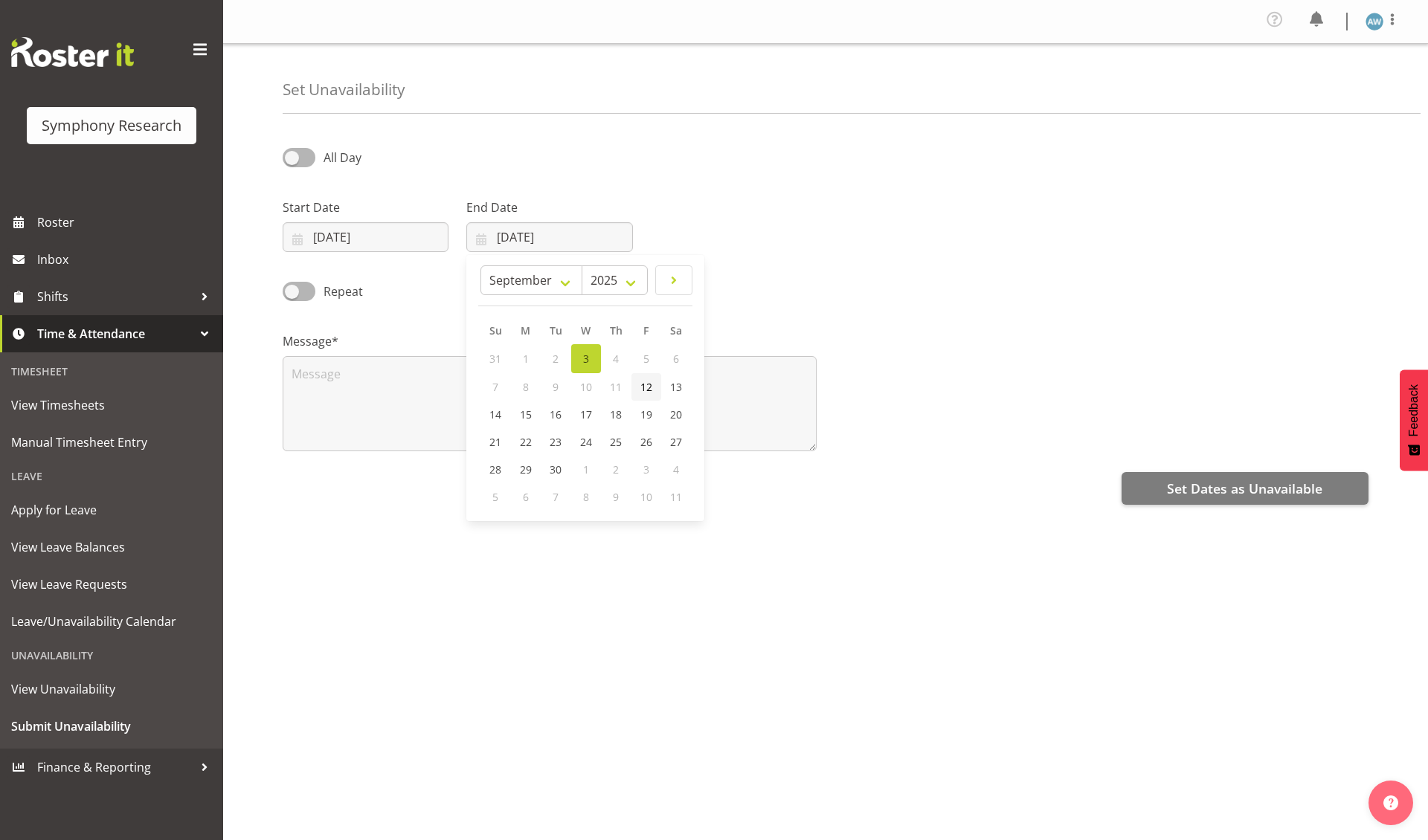
type input "12/09/2025"
click at [293, 158] on span at bounding box center [299, 157] width 32 height 19
click at [293, 158] on input "All Day" at bounding box center [287, 157] width 10 height 10
checkbox input "true"
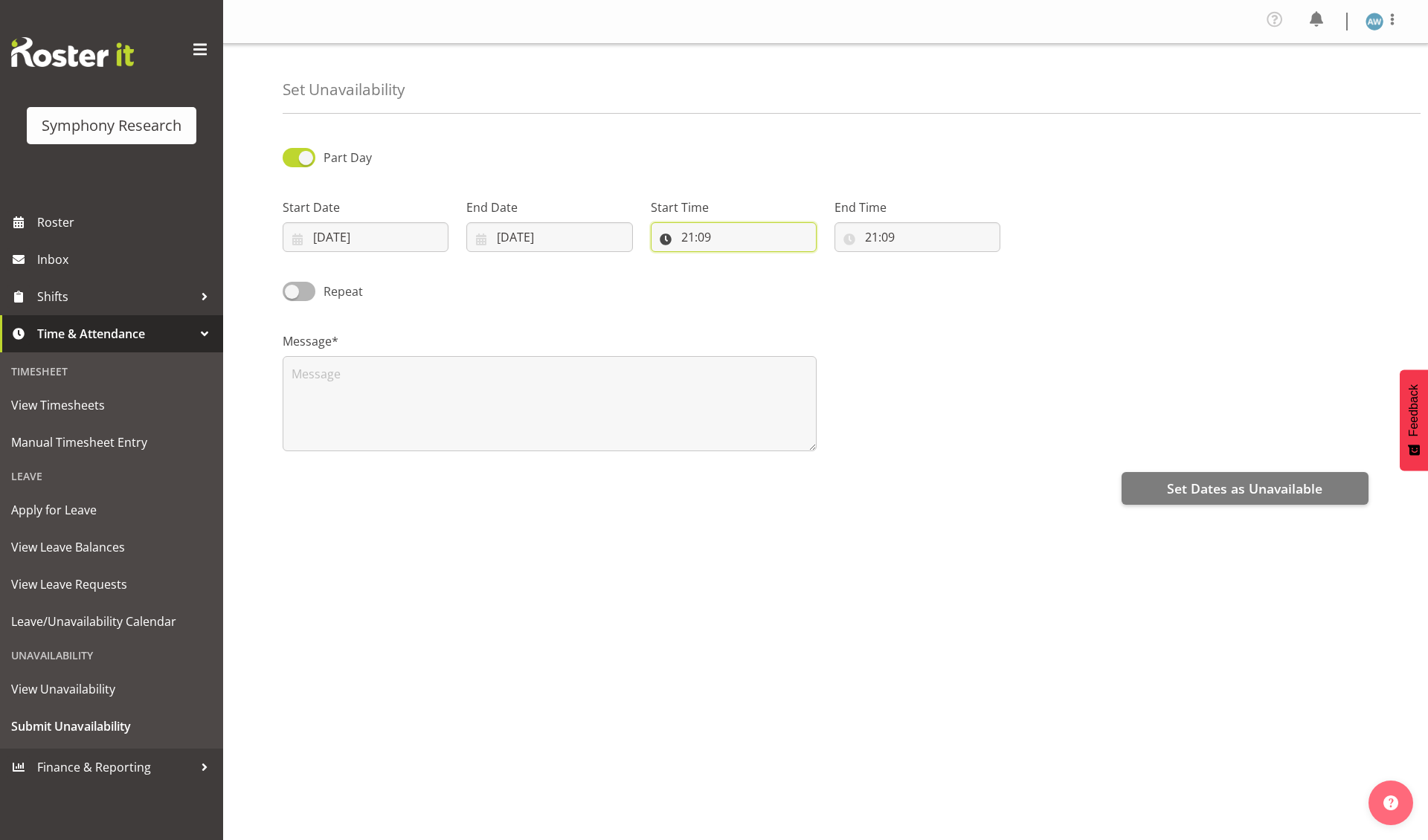
click at [711, 241] on input "21:09" at bounding box center [734, 237] width 166 height 29
select select "9"
type input "09:09"
click at [888, 244] on input "21:09" at bounding box center [917, 237] width 166 height 29
select select "16"
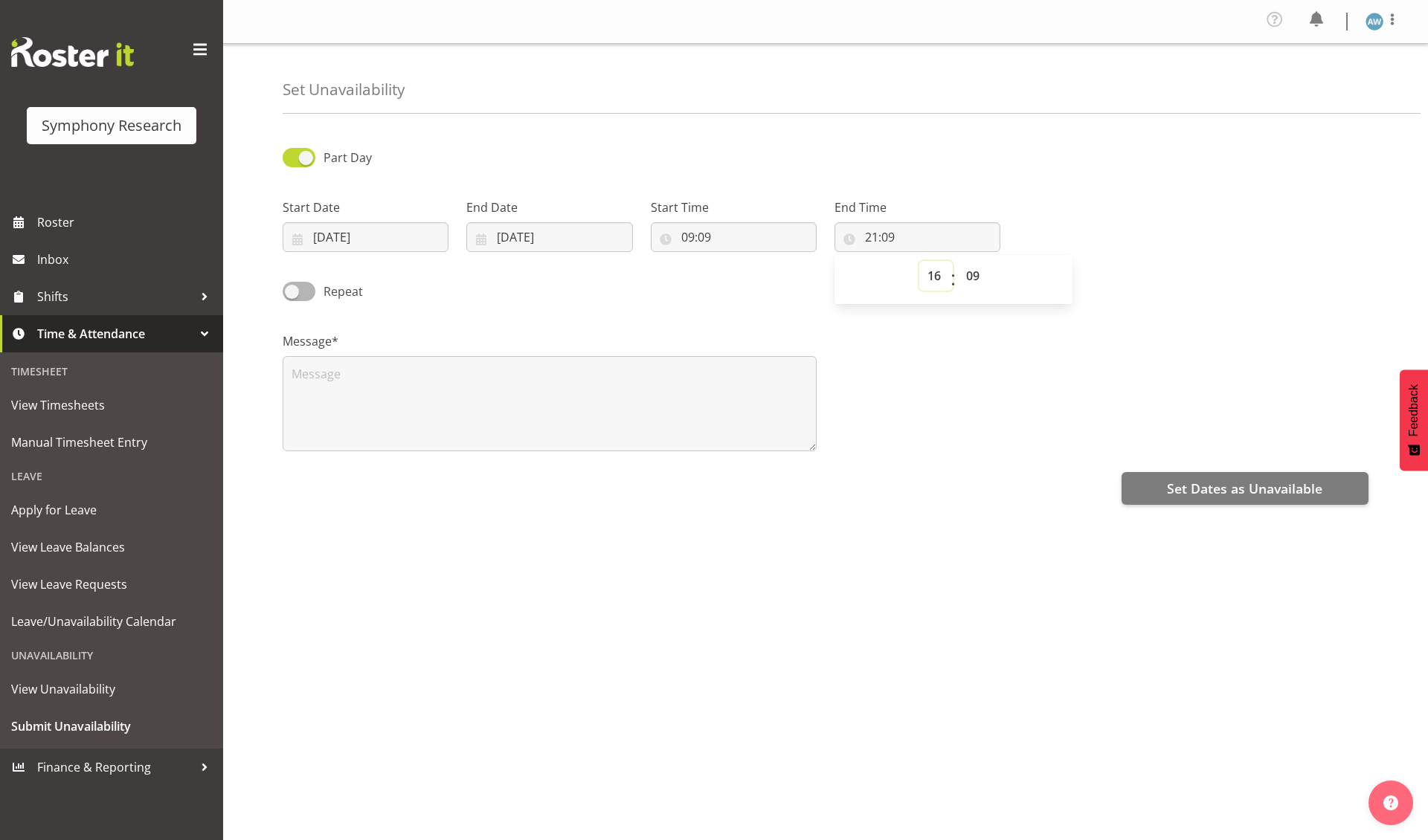
type input "16:09"
select select "30"
type input "16:30"
click at [533, 401] on textarea at bounding box center [550, 403] width 534 height 95
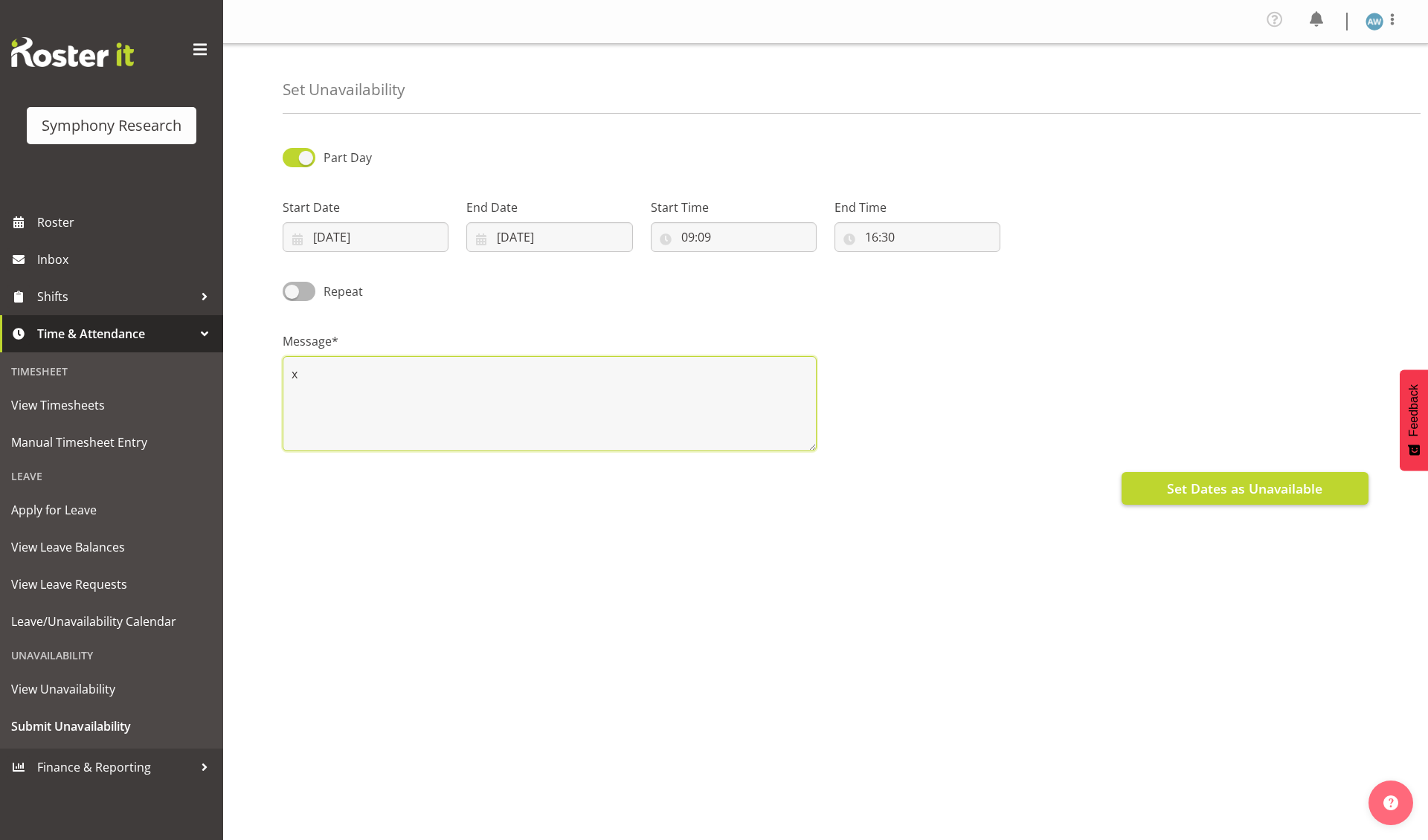
type textarea "x"
click at [1201, 482] on span "Set Dates as Unavailable" at bounding box center [1245, 489] width 155 height 20
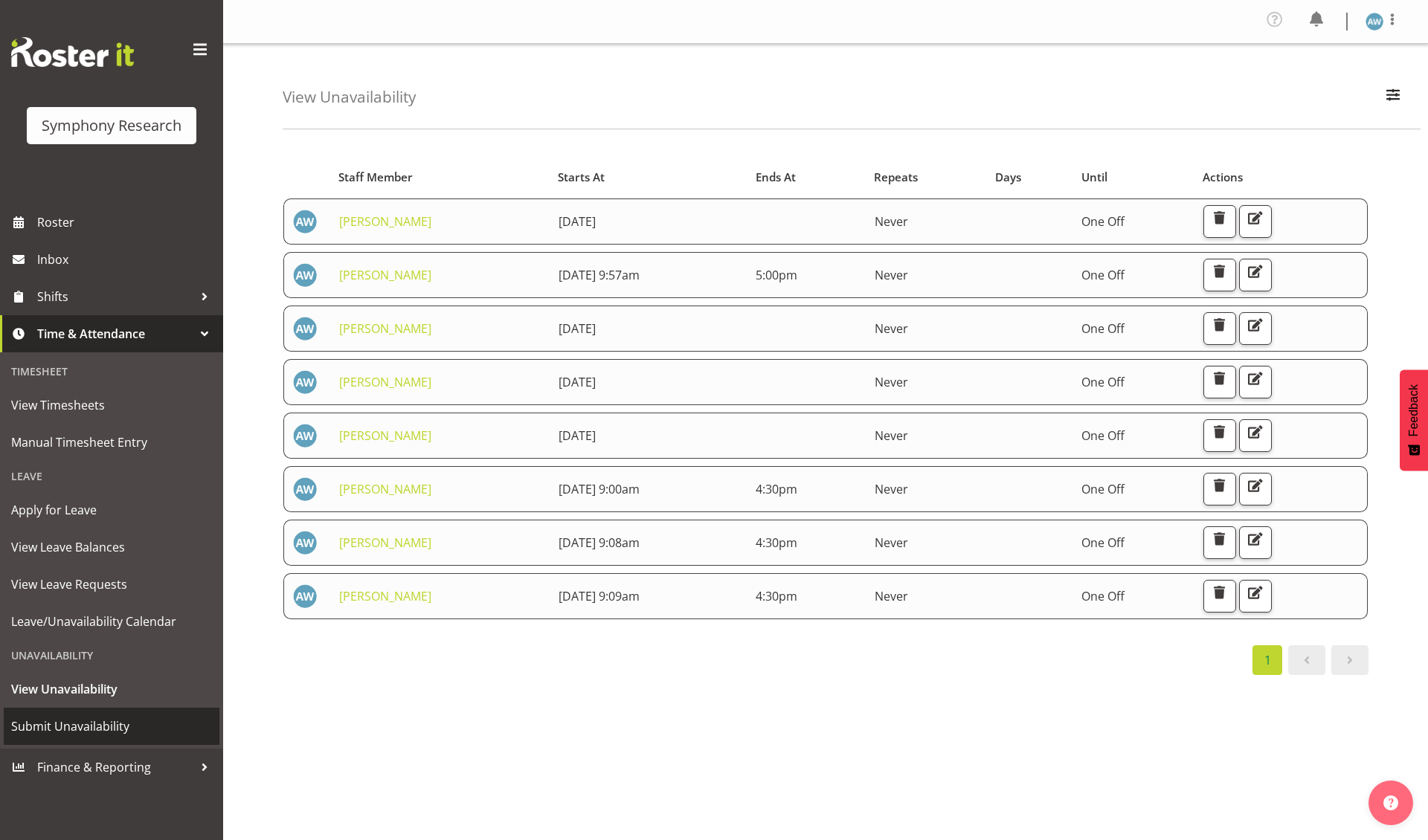
click at [103, 716] on span "Submit Unavailability" at bounding box center [112, 727] width 201 height 23
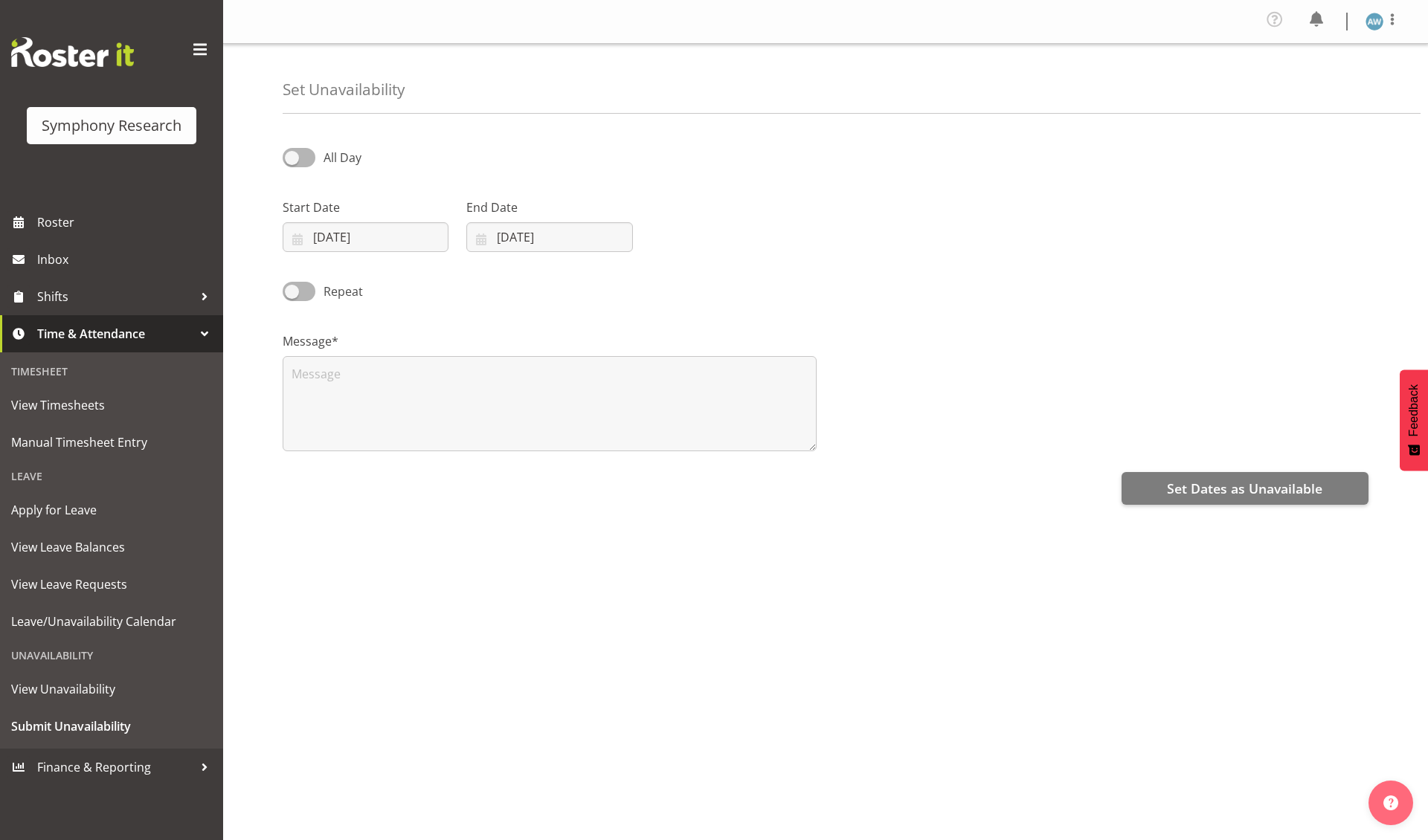
select select "8"
select select "2025"
click at [364, 238] on input "[DATE]" at bounding box center [366, 237] width 166 height 29
click at [492, 385] on span "13" at bounding box center [493, 387] width 12 height 14
type input "[DATE]"
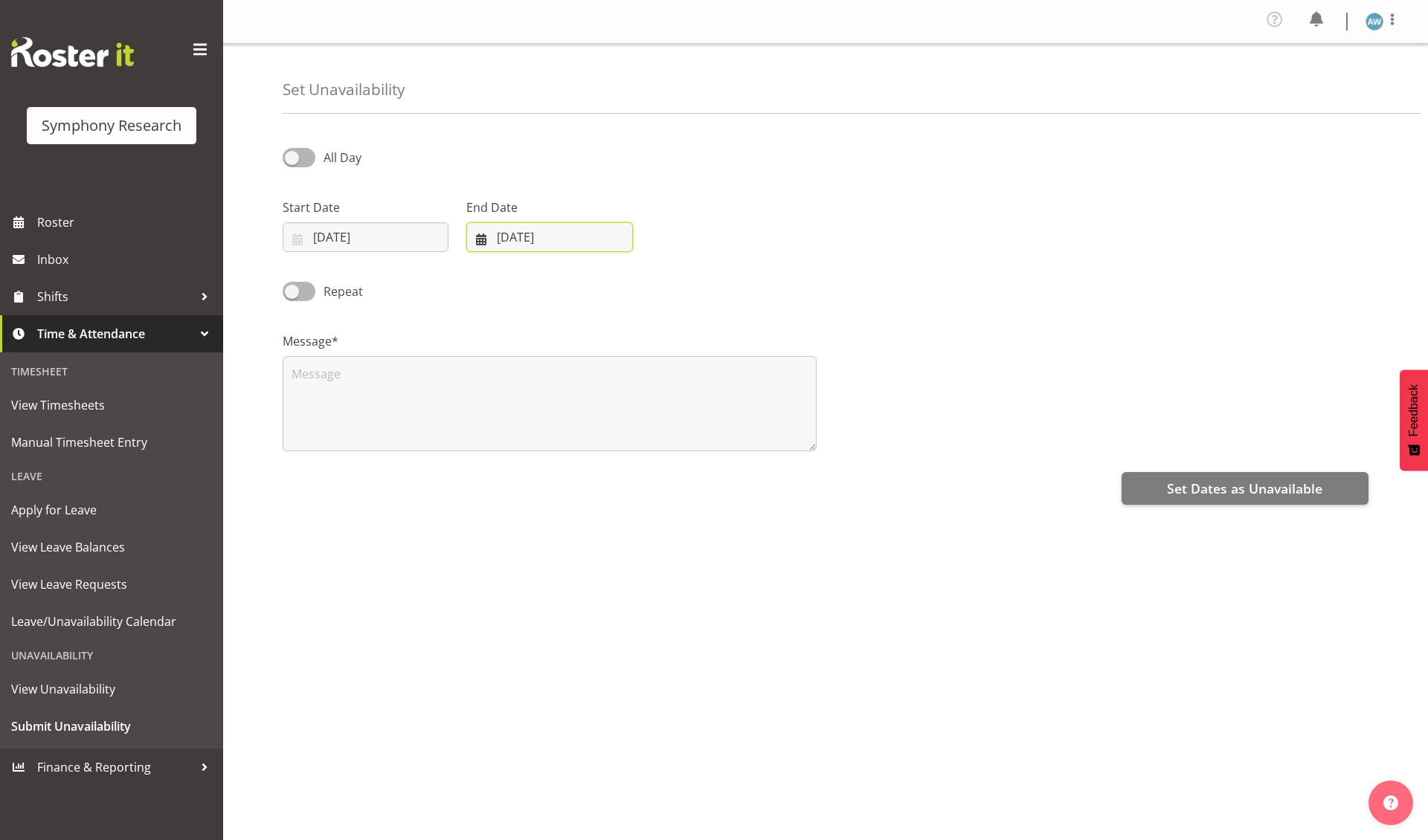
click at [542, 237] on input "[DATE]" at bounding box center [549, 237] width 166 height 29
click at [677, 382] on span "13" at bounding box center [676, 387] width 12 height 14
type input "13/09/2025"
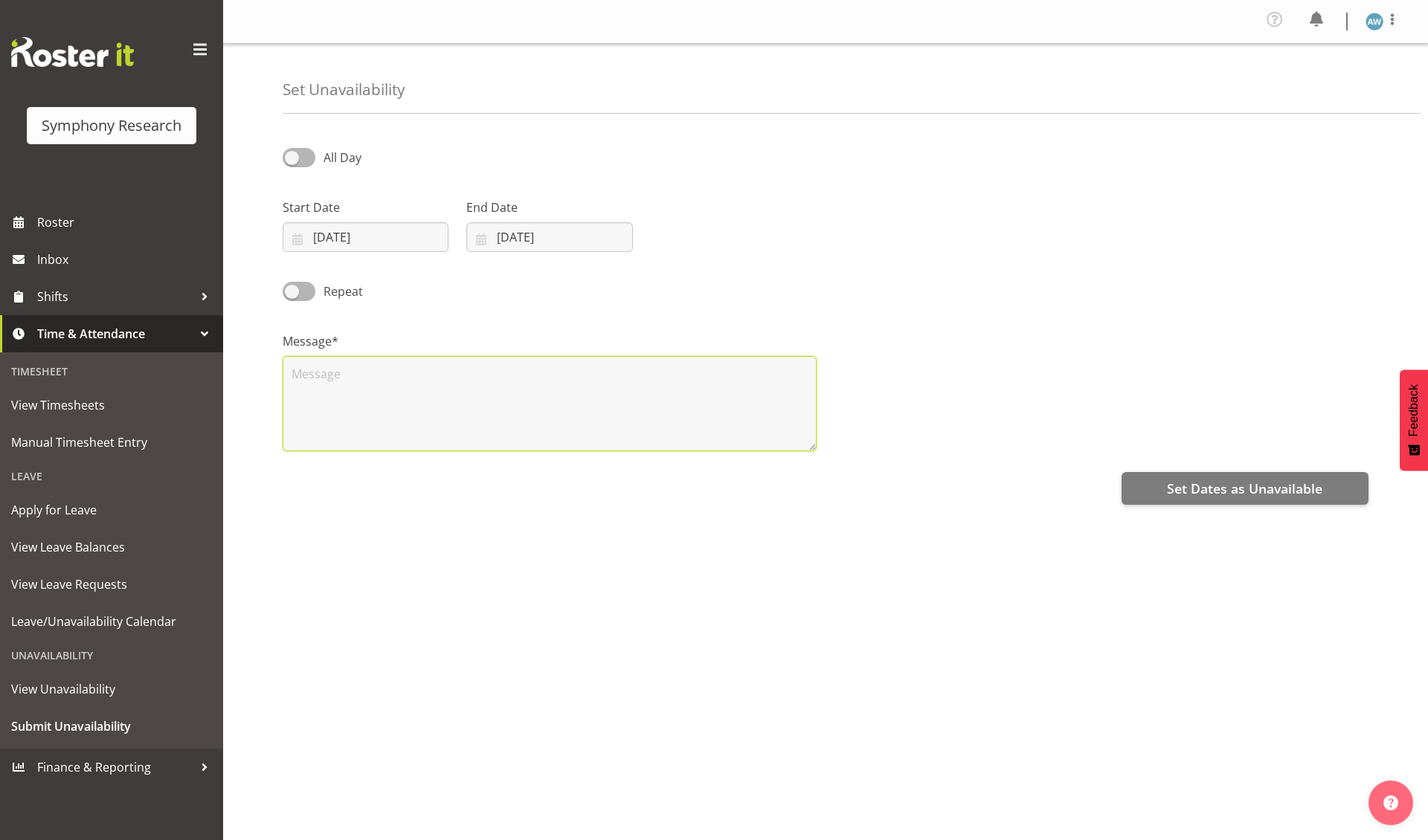
click at [521, 391] on textarea at bounding box center [550, 403] width 534 height 95
type textarea "x"
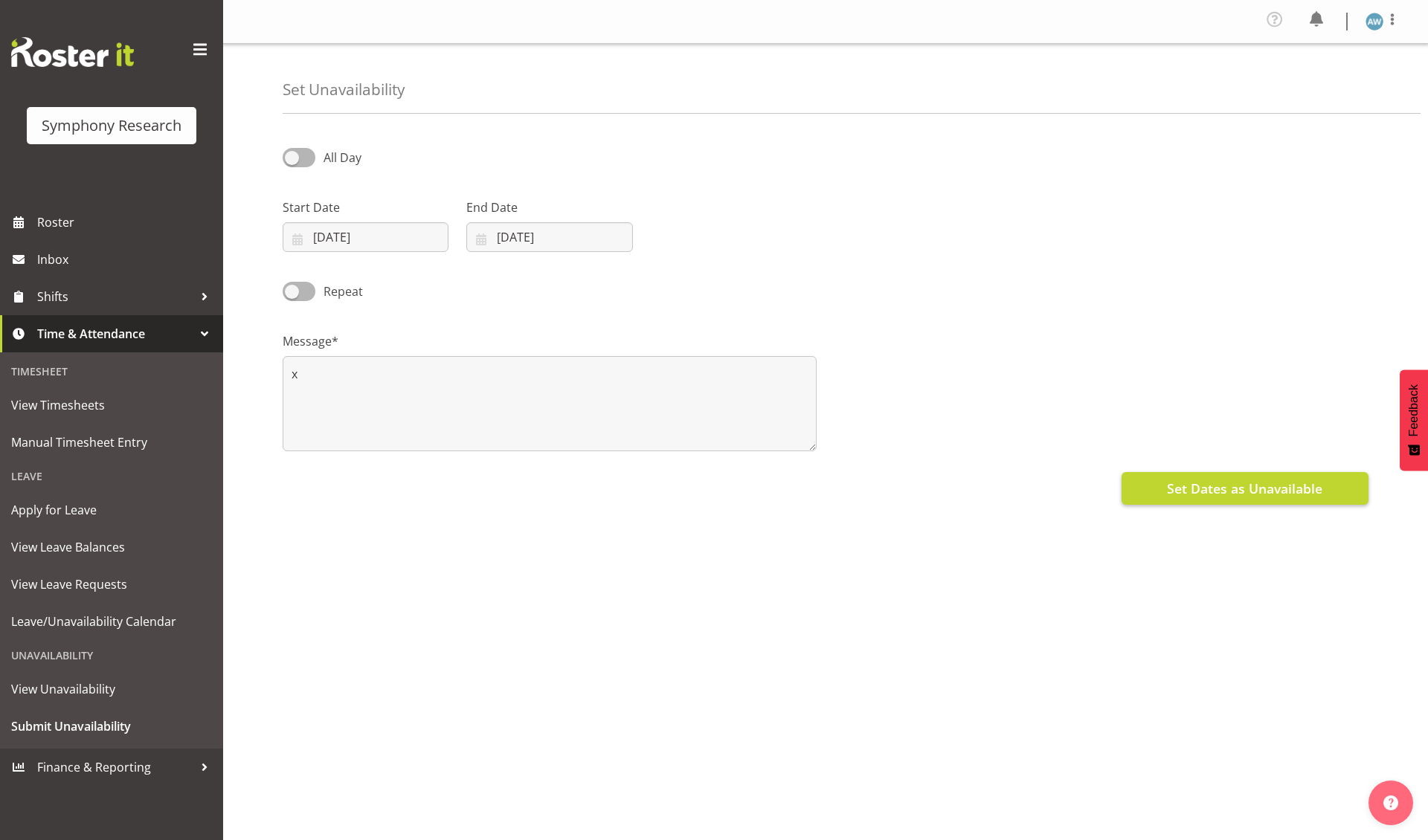
click at [1176, 486] on span "Set Dates as Unavailable" at bounding box center [1245, 489] width 155 height 20
